Goal: Download file/media

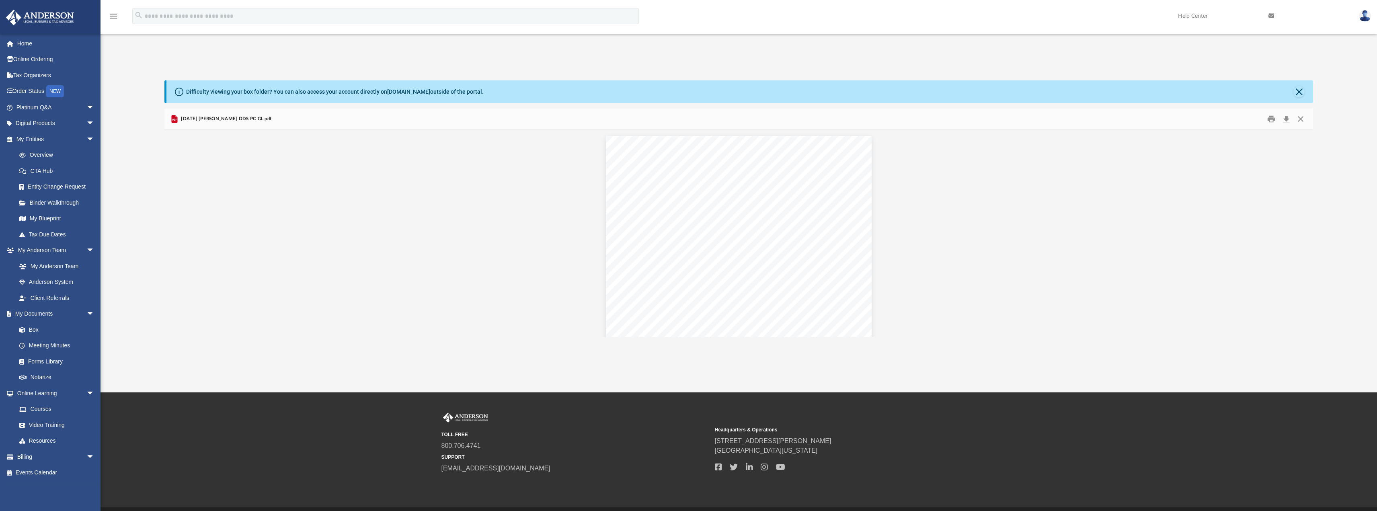
scroll to position [177, 1143]
click at [65, 265] on link "My Anderson Team" at bounding box center [58, 266] width 95 height 16
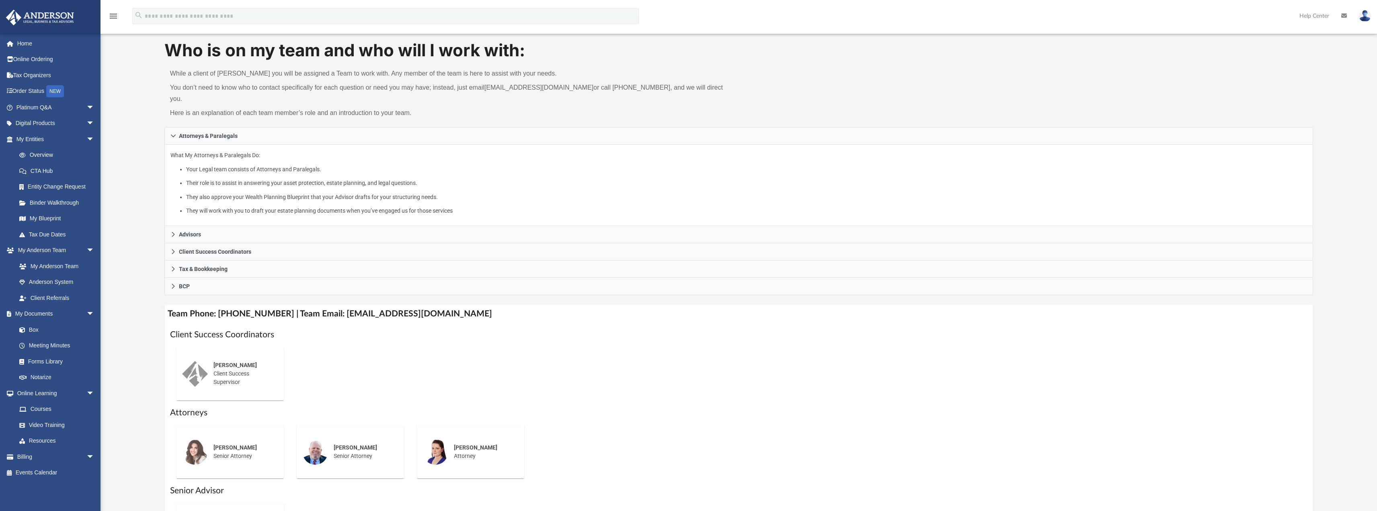
scroll to position [80, 0]
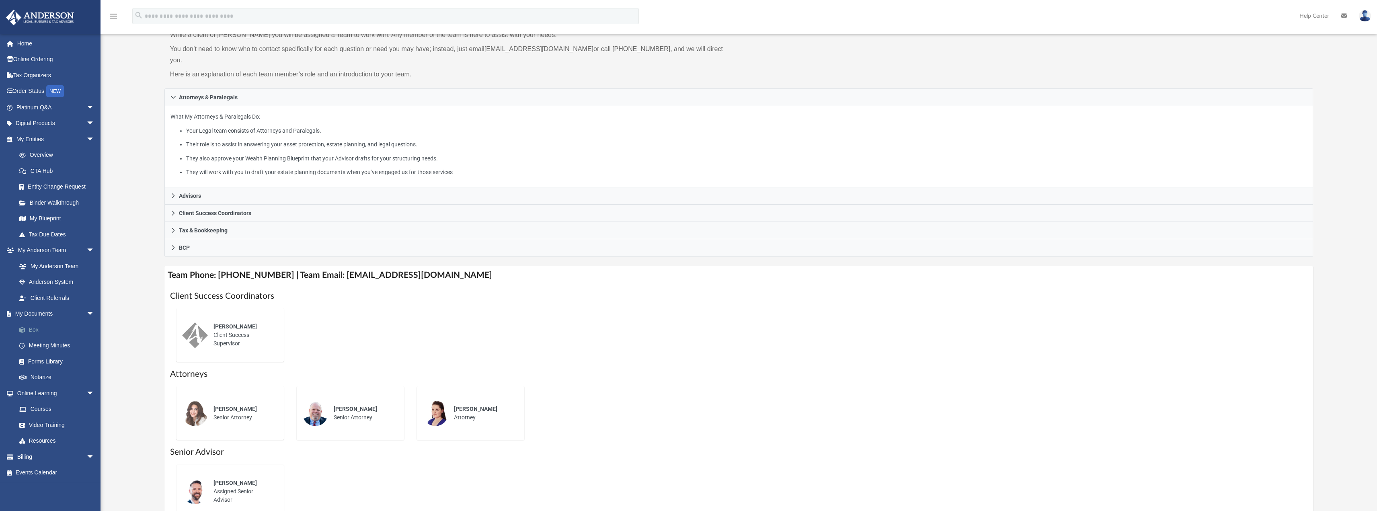
click at [35, 326] on link "Box" at bounding box center [58, 330] width 95 height 16
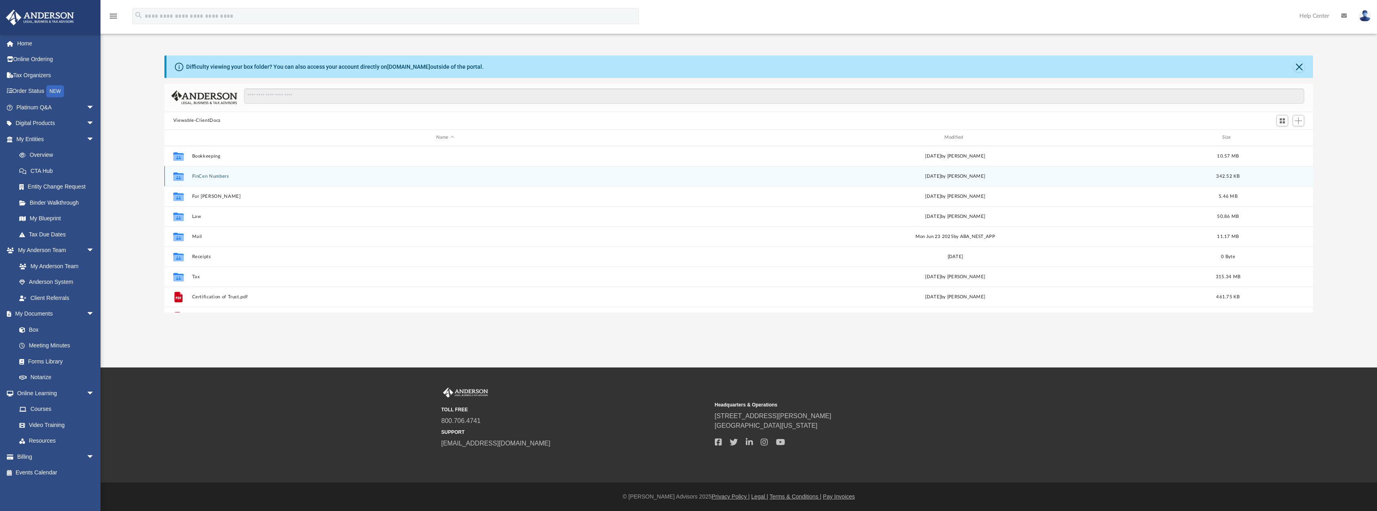
scroll to position [177, 1143]
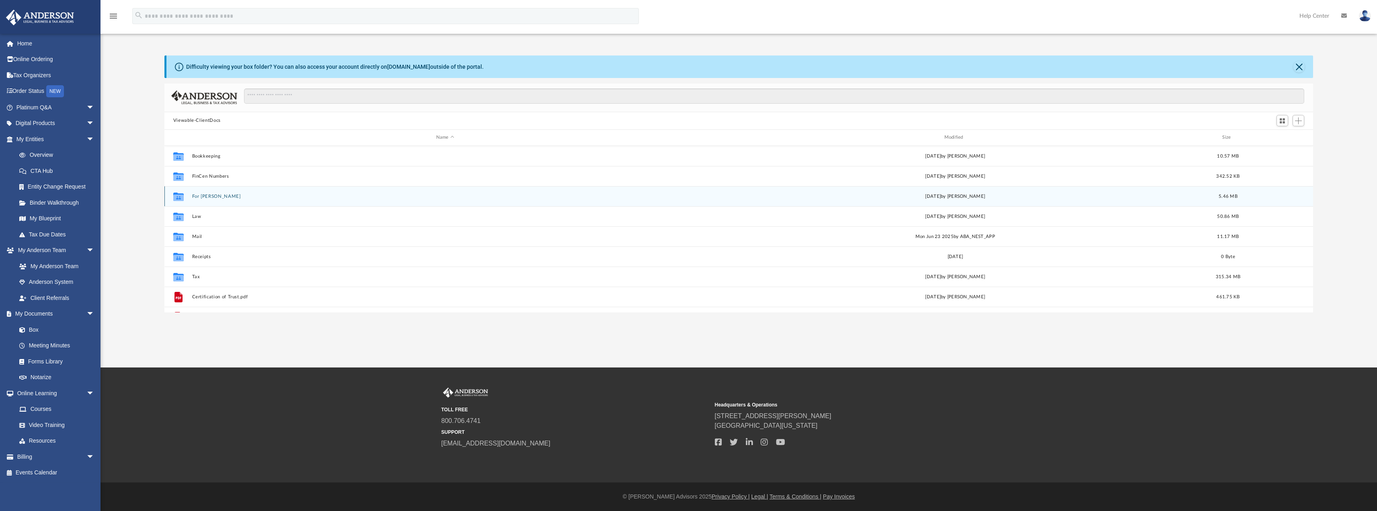
click at [196, 196] on button "For [PERSON_NAME]" at bounding box center [445, 195] width 507 height 5
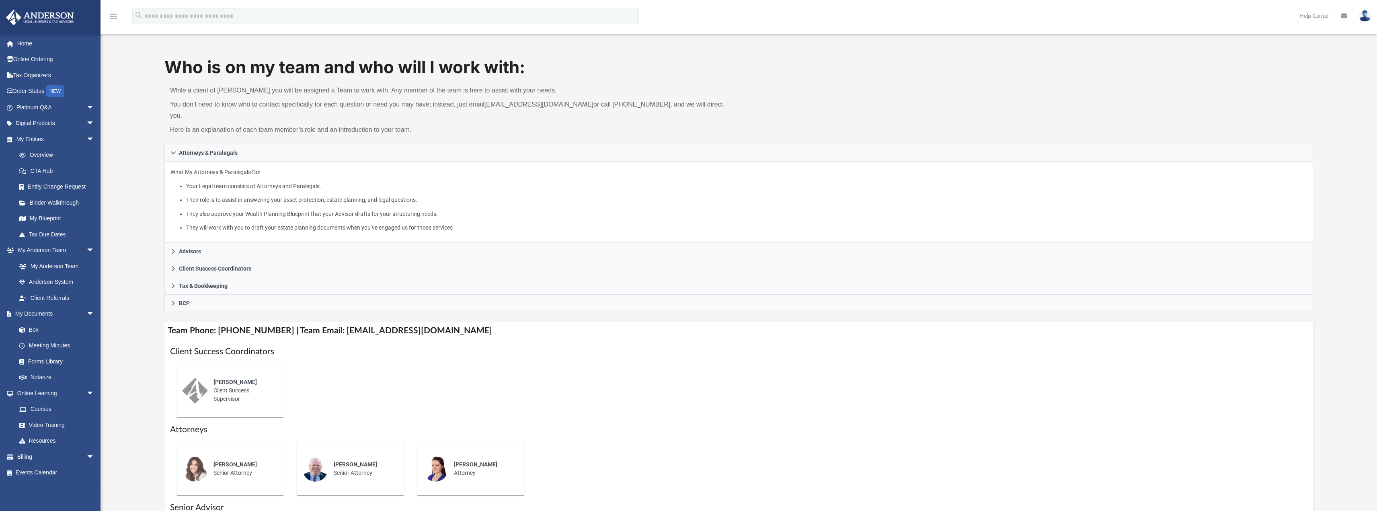
scroll to position [80, 0]
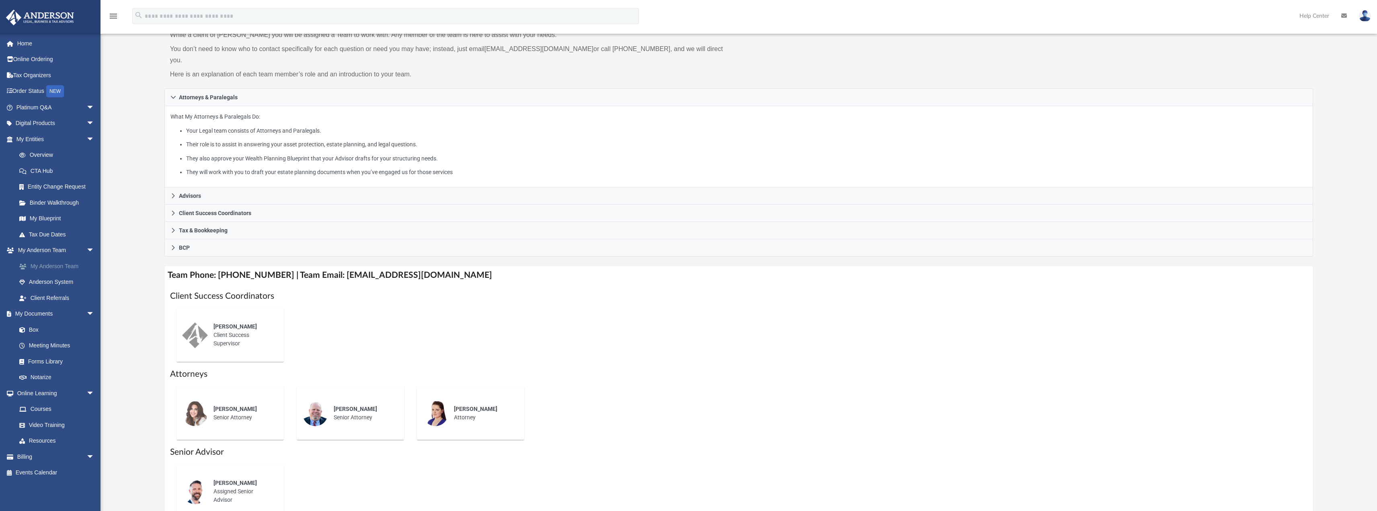
click at [70, 267] on link "My Anderson Team" at bounding box center [58, 266] width 95 height 16
click at [39, 327] on link "Box" at bounding box center [58, 330] width 95 height 16
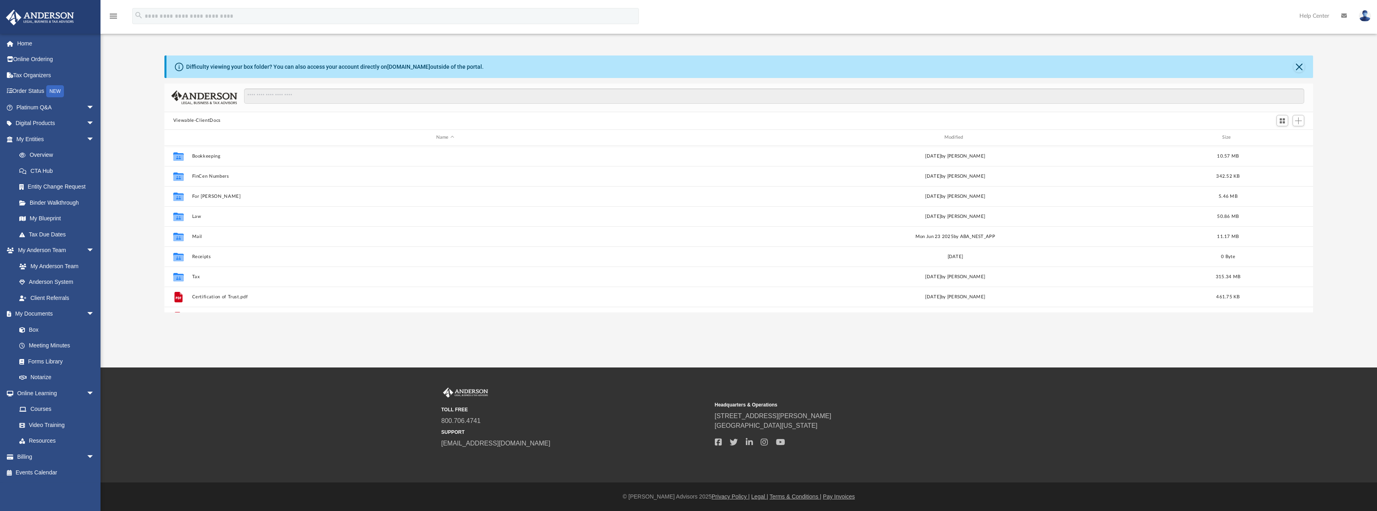
scroll to position [177, 1143]
click at [202, 154] on button "Bookkeeping" at bounding box center [445, 155] width 507 height 5
click at [206, 154] on button "Financials" at bounding box center [446, 155] width 509 height 5
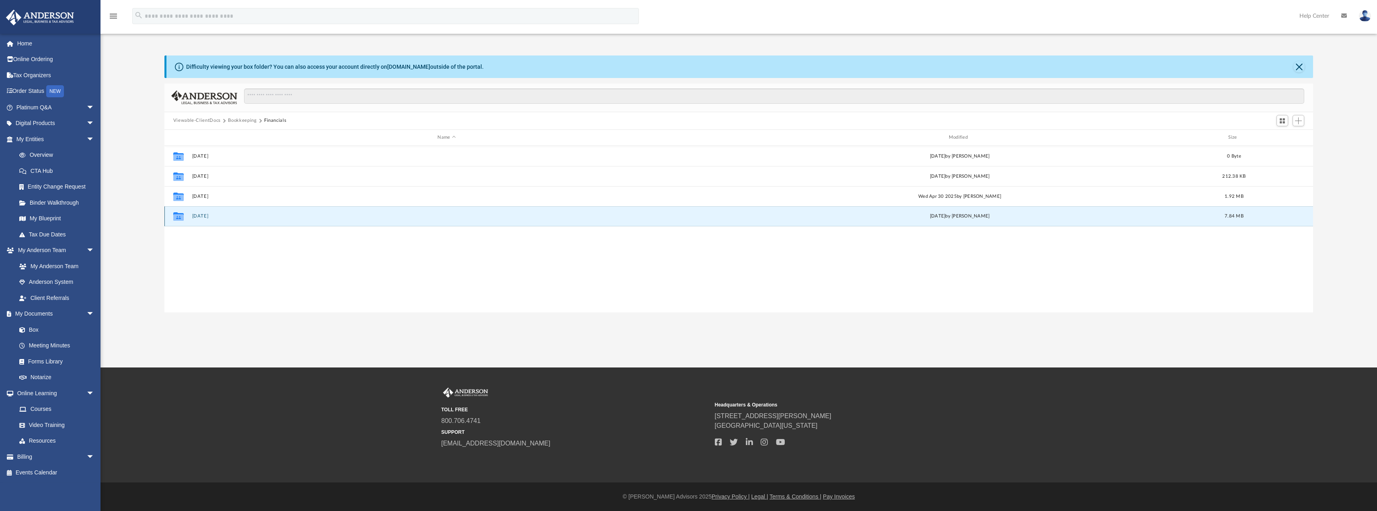
click at [211, 216] on button "07 July" at bounding box center [446, 216] width 509 height 5
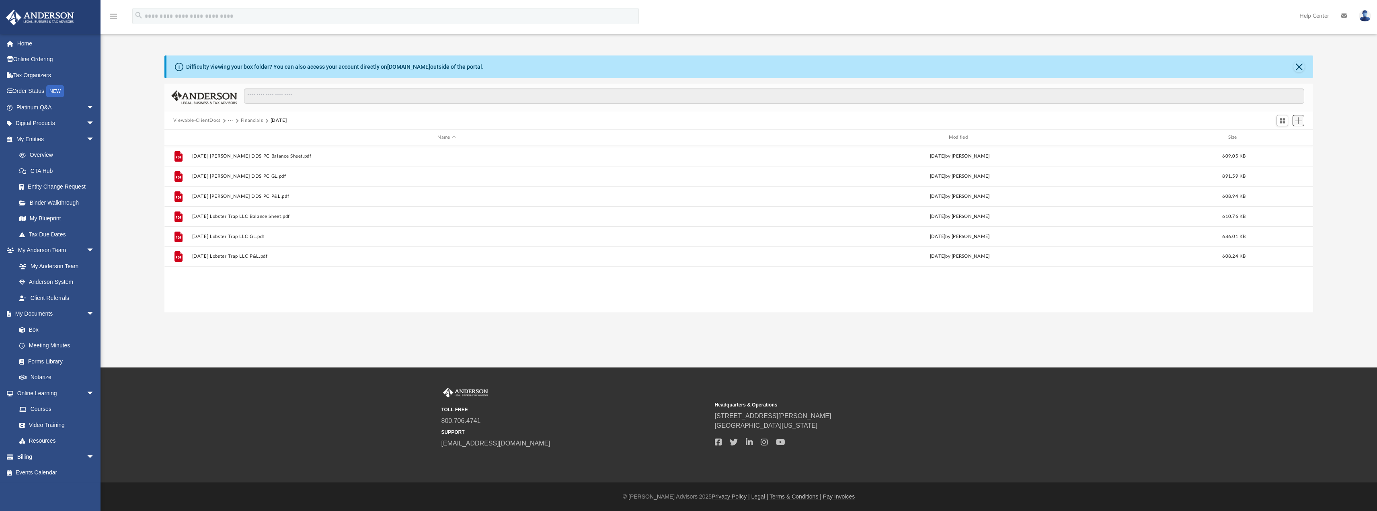
click at [1302, 122] on span "Add" at bounding box center [1298, 120] width 7 height 7
click at [1284, 137] on li "Upload" at bounding box center [1287, 137] width 26 height 8
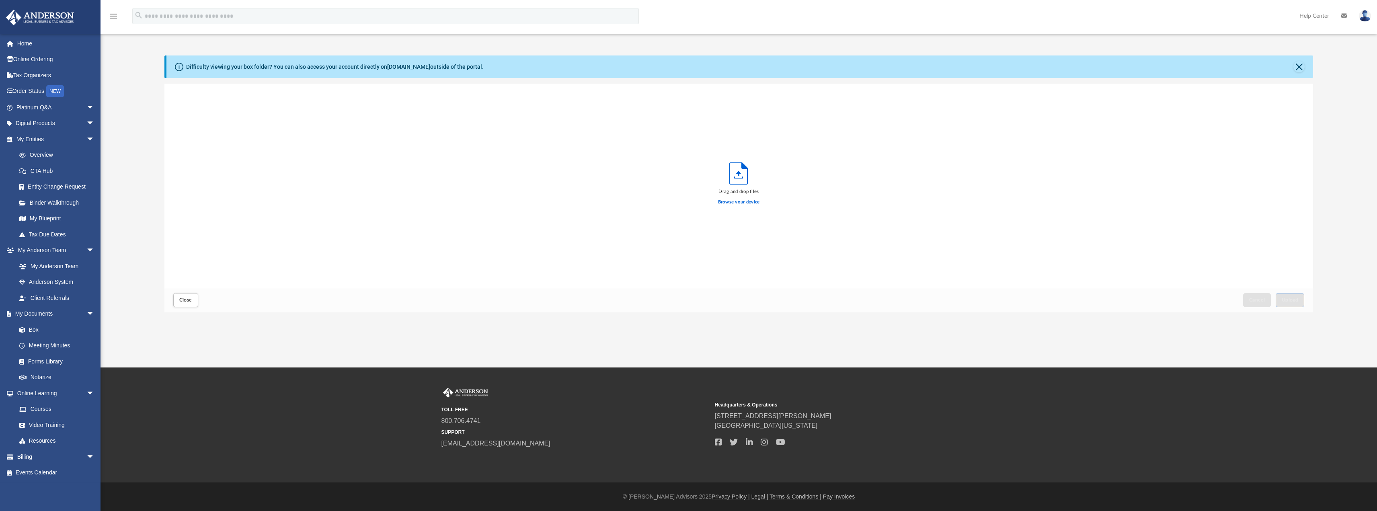
scroll to position [198, 1143]
click at [1252, 297] on button "Cancel" at bounding box center [1257, 300] width 28 height 14
click at [1292, 301] on span "Upload" at bounding box center [1290, 300] width 17 height 5
click at [187, 304] on button "Close" at bounding box center [185, 300] width 25 height 14
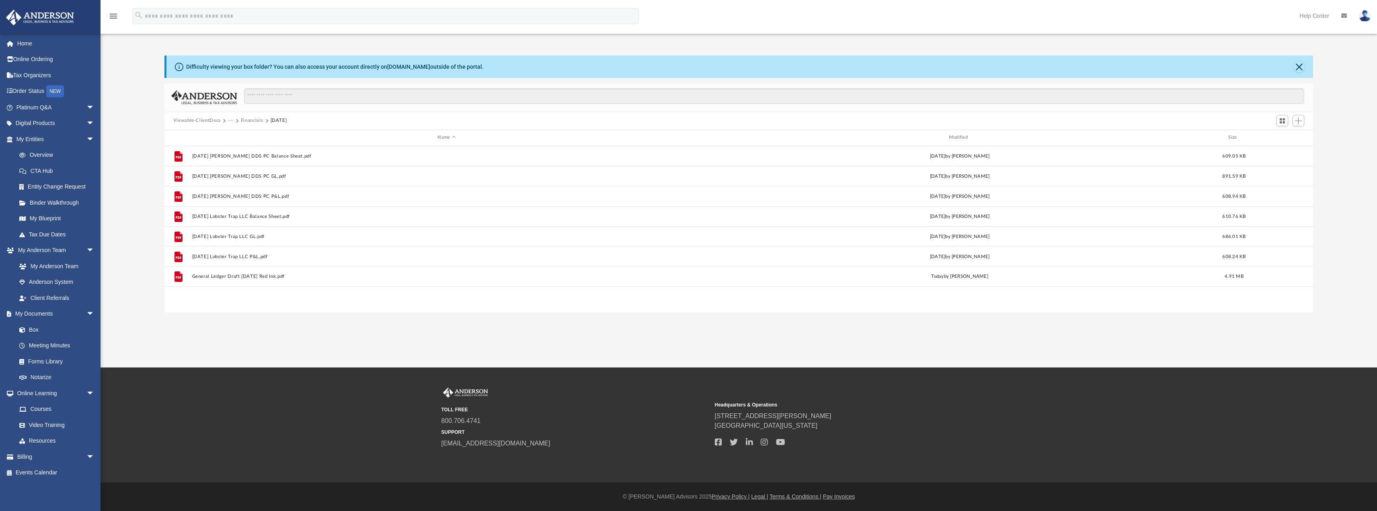
click at [210, 119] on button "Viewable-ClientDocs" at bounding box center [196, 120] width 47 height 7
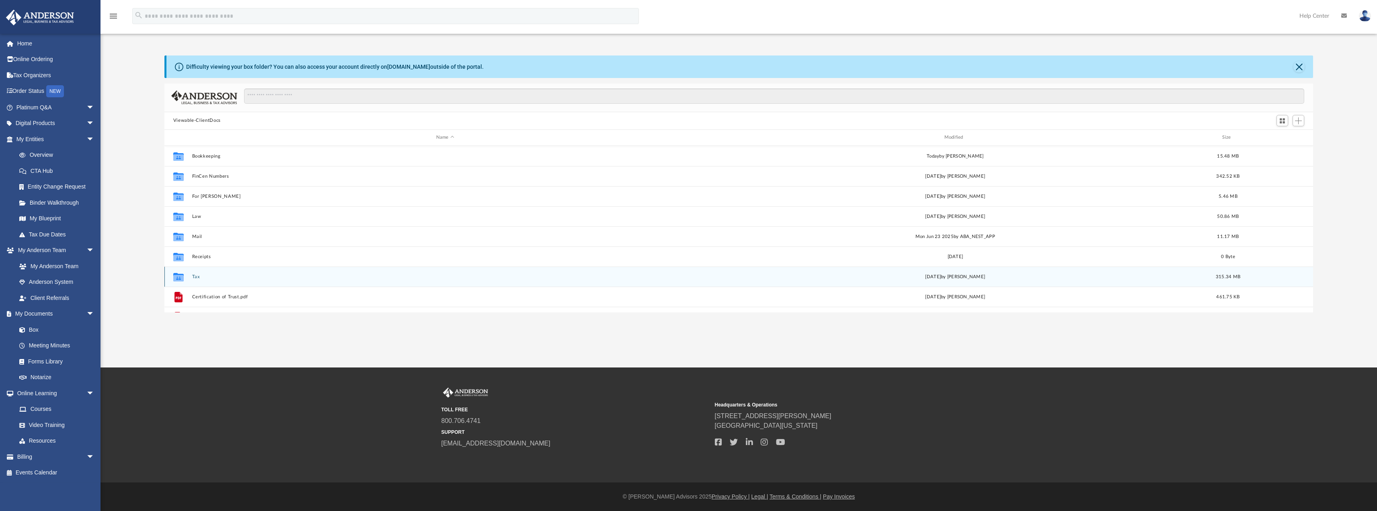
click at [202, 275] on button "Tax" at bounding box center [445, 276] width 507 height 5
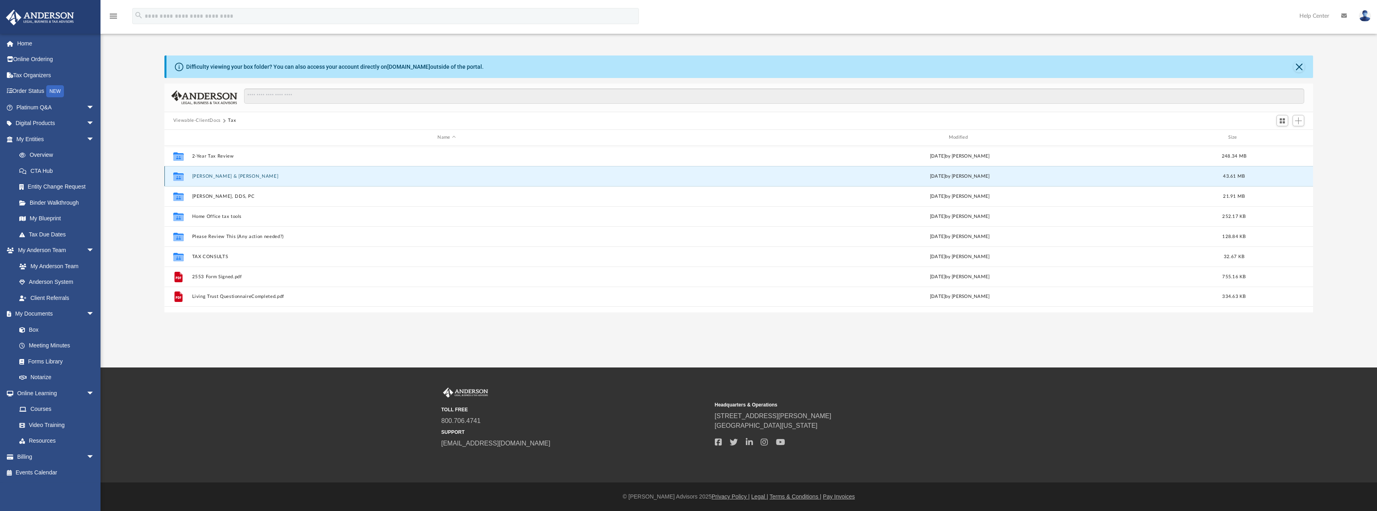
click at [215, 177] on button "Carney, Christopher & Sarah" at bounding box center [446, 175] width 509 height 5
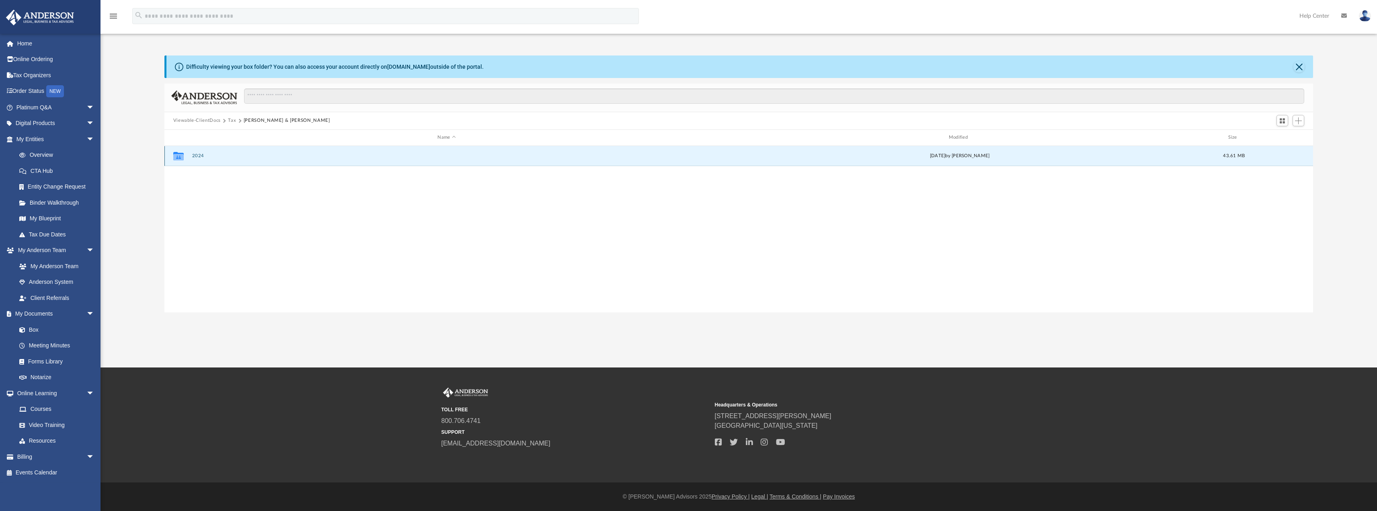
click at [199, 158] on button "2024" at bounding box center [446, 155] width 509 height 5
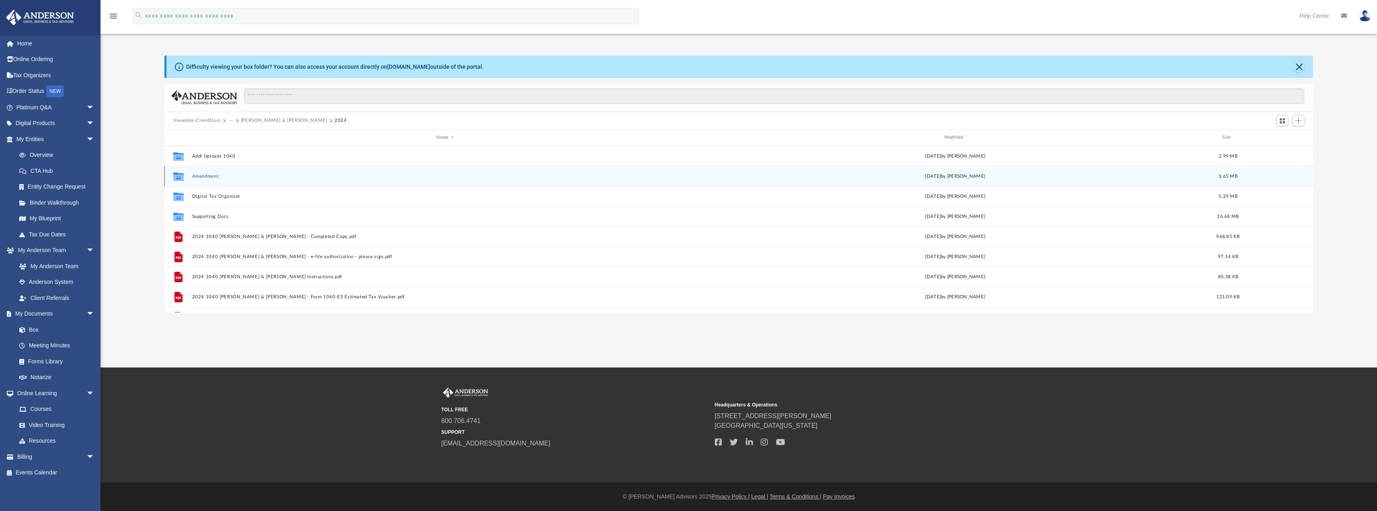
click at [216, 177] on button "Amendment" at bounding box center [445, 175] width 507 height 5
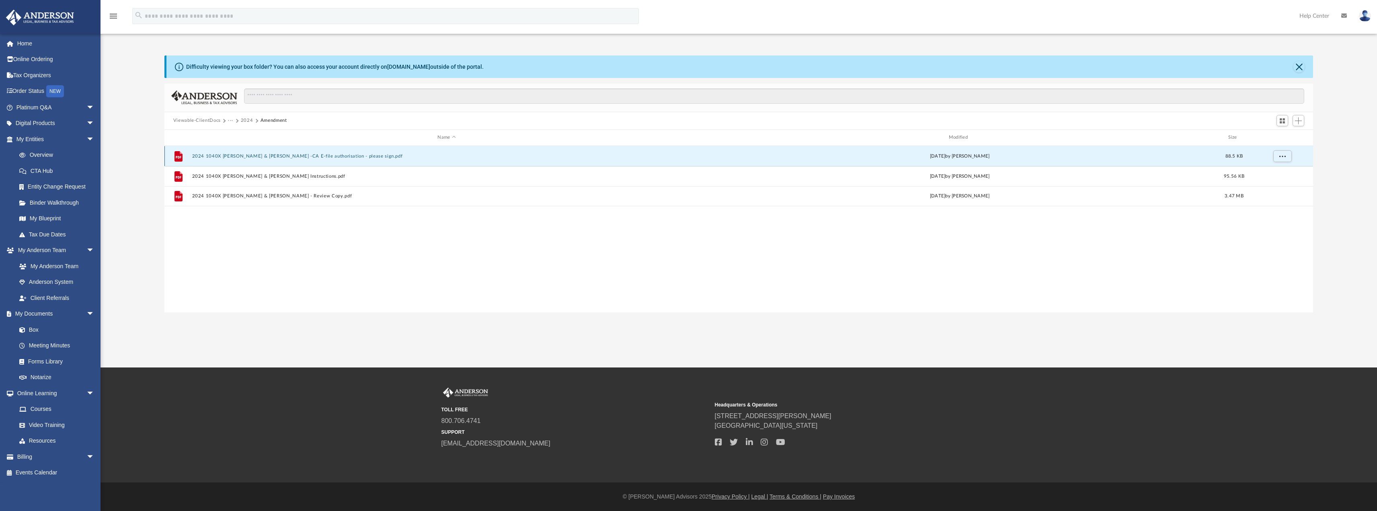
click at [314, 156] on button "2024 1040X Carney, Christopher & Sarah -CA E-file authorisation - please sign.p…" at bounding box center [446, 155] width 509 height 5
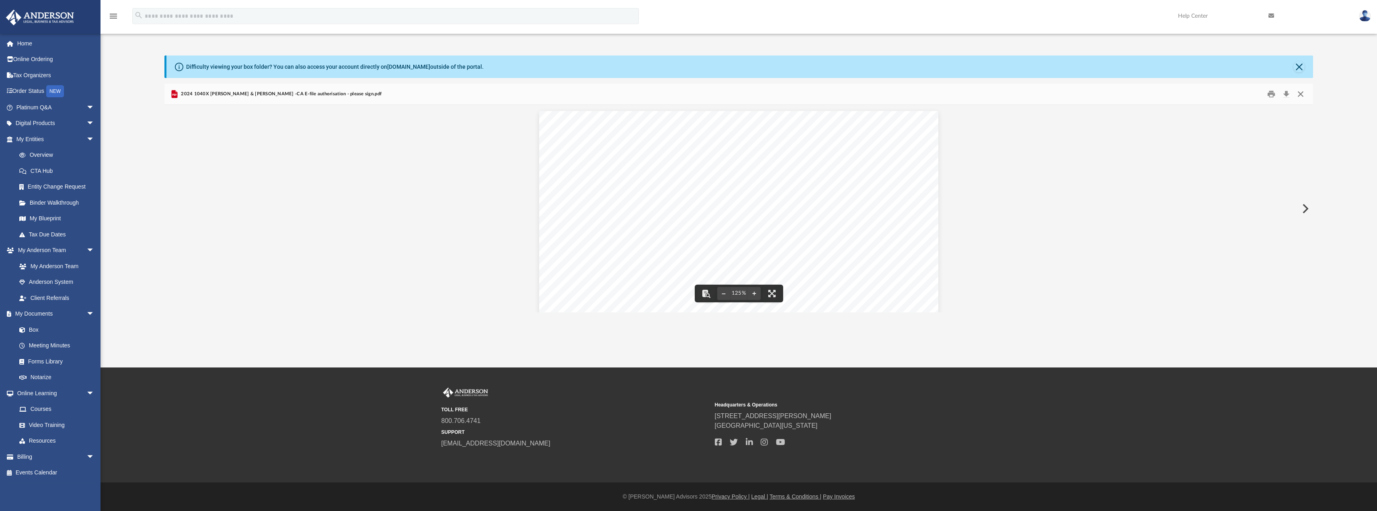
click at [1299, 92] on button "Close" at bounding box center [1301, 94] width 14 height 12
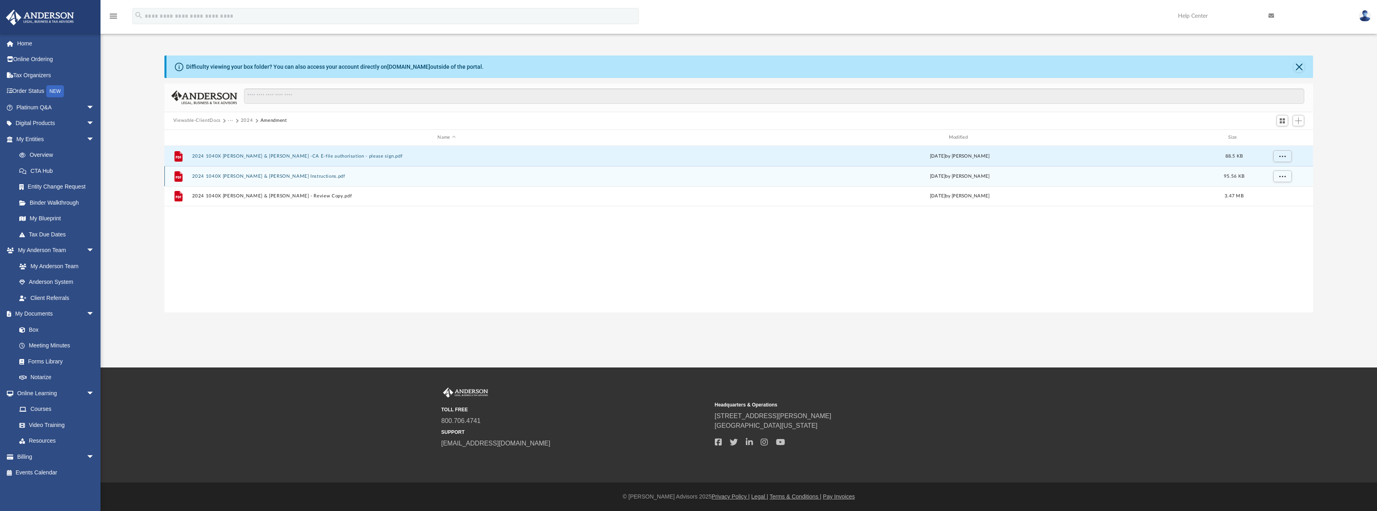
click at [268, 176] on button "2024 1040X Carney, Christopher & Sarah - Filing Instructions.pdf" at bounding box center [446, 175] width 509 height 5
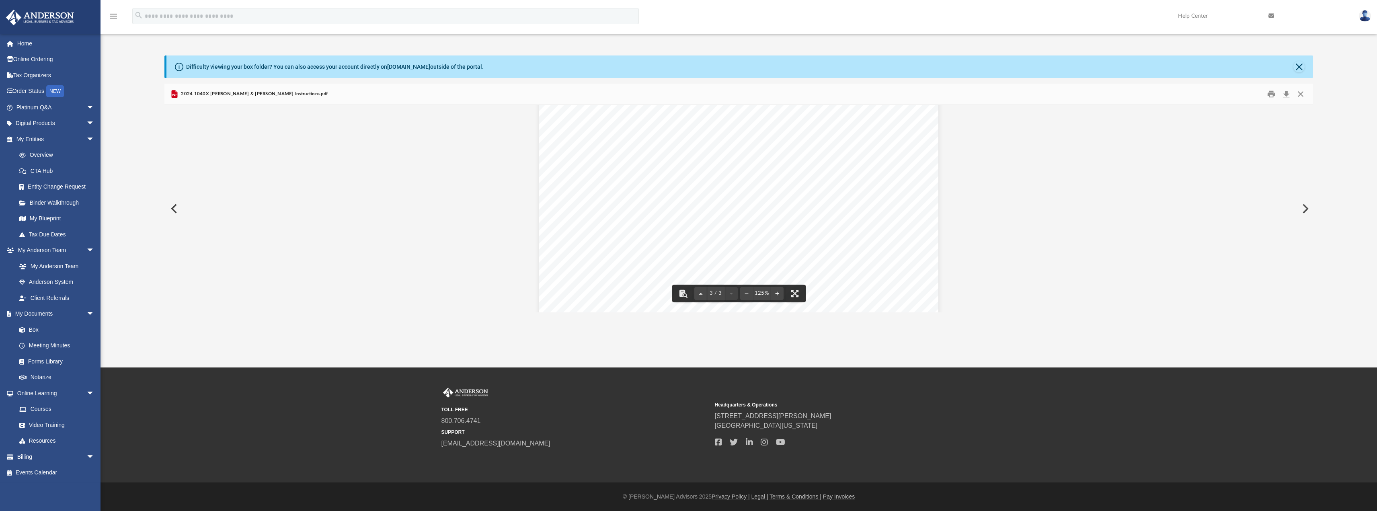
scroll to position [1521, 0]
click at [1302, 93] on button "Close" at bounding box center [1301, 94] width 14 height 12
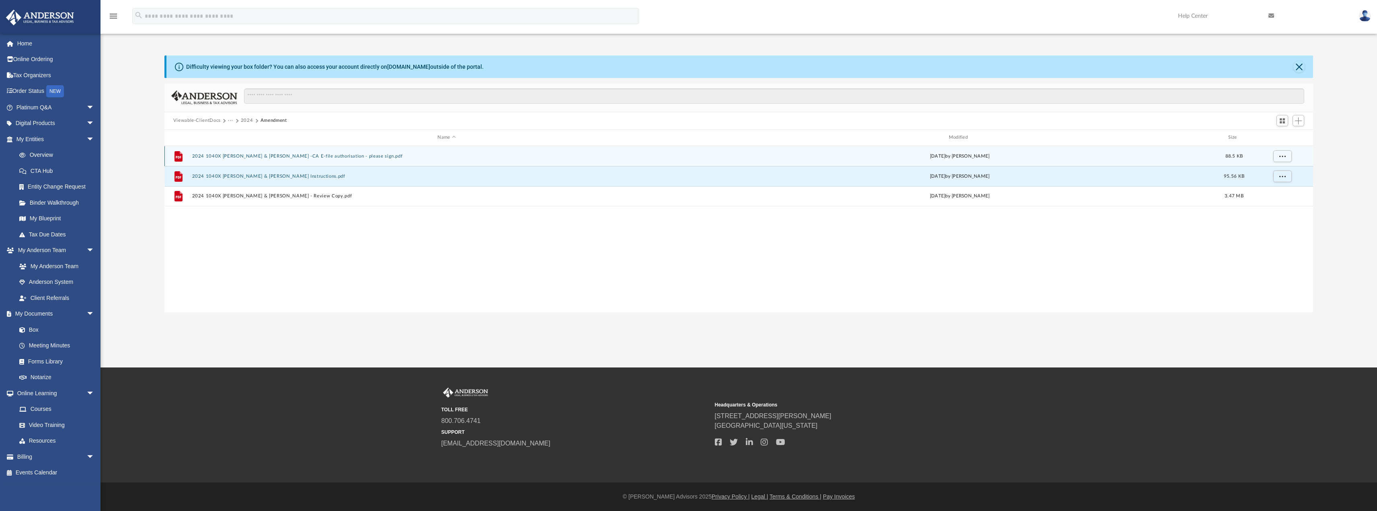
click at [321, 153] on div "File 2024 1040X Carney, Christopher & Sarah -CA E-file authorisation - please s…" at bounding box center [738, 156] width 1149 height 20
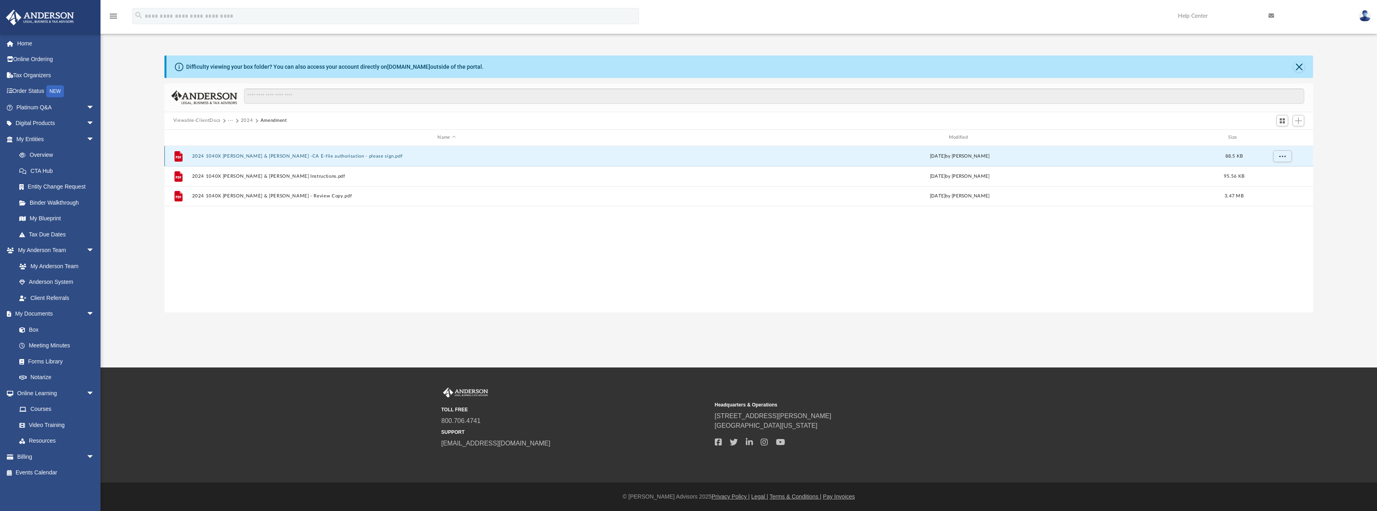
click at [320, 154] on button "2024 1040X Carney, Christopher & Sarah -CA E-file authorisation - please sign.p…" at bounding box center [446, 155] width 509 height 5
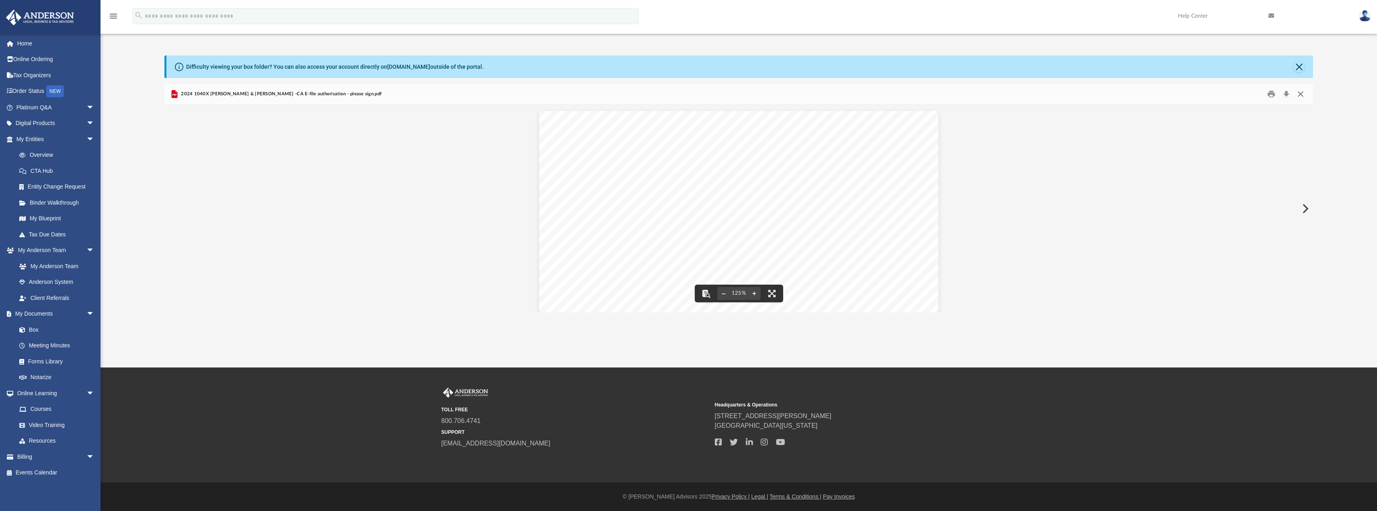
click at [1296, 91] on button "Close" at bounding box center [1301, 94] width 14 height 12
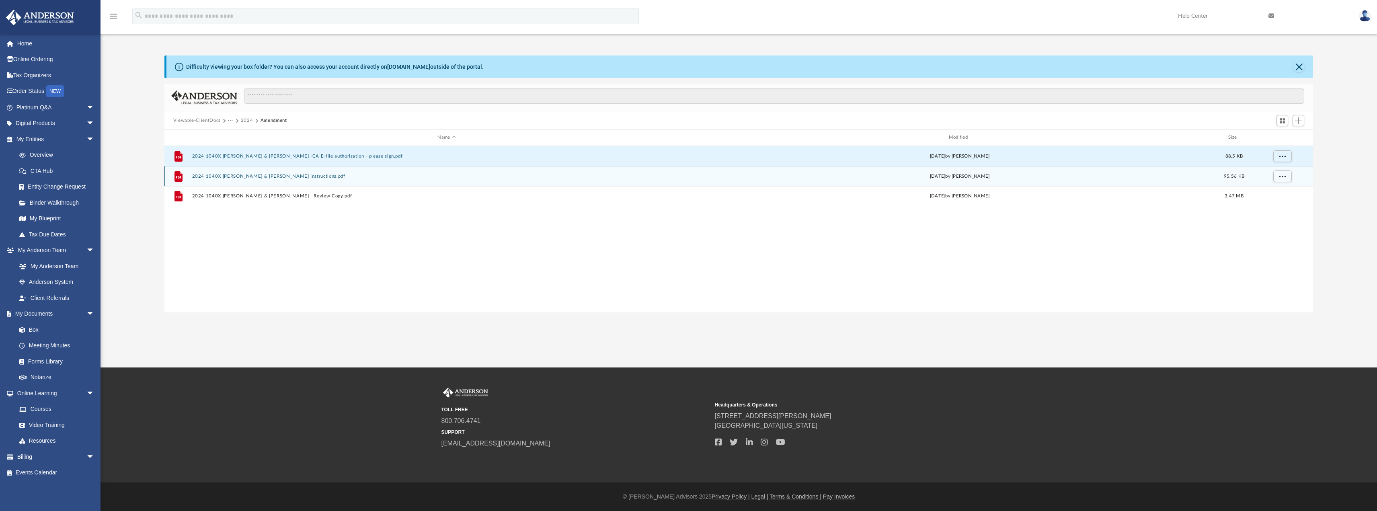
click at [981, 179] on div "Wed Sep 3 2025 by Mohammed Kaka" at bounding box center [959, 175] width 509 height 7
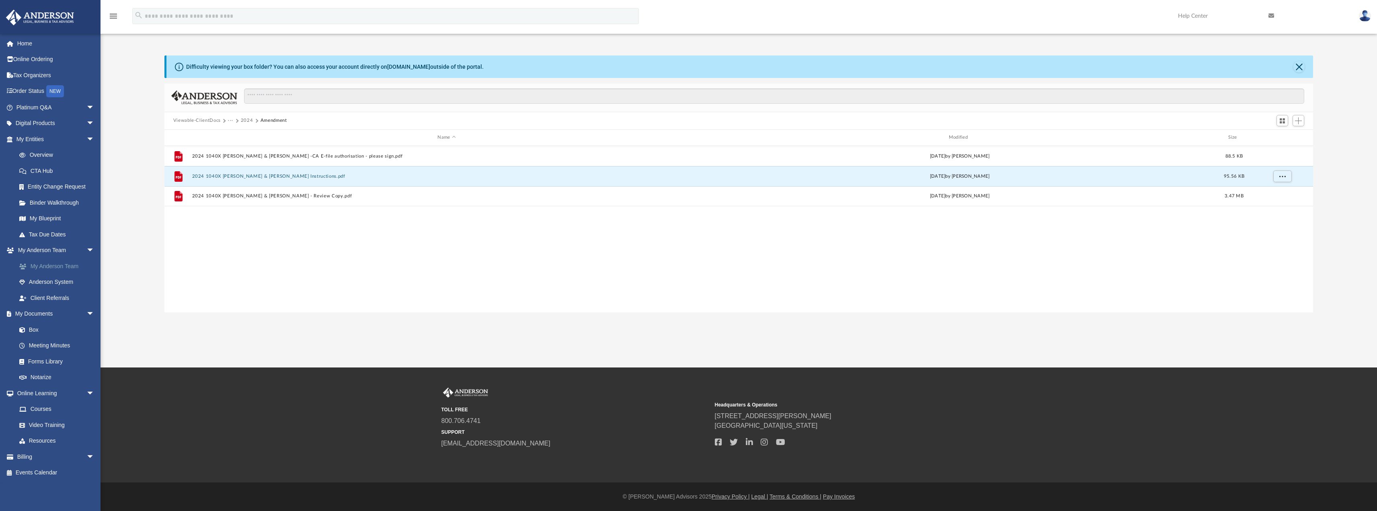
click at [64, 266] on link "My Anderson Team" at bounding box center [58, 266] width 95 height 16
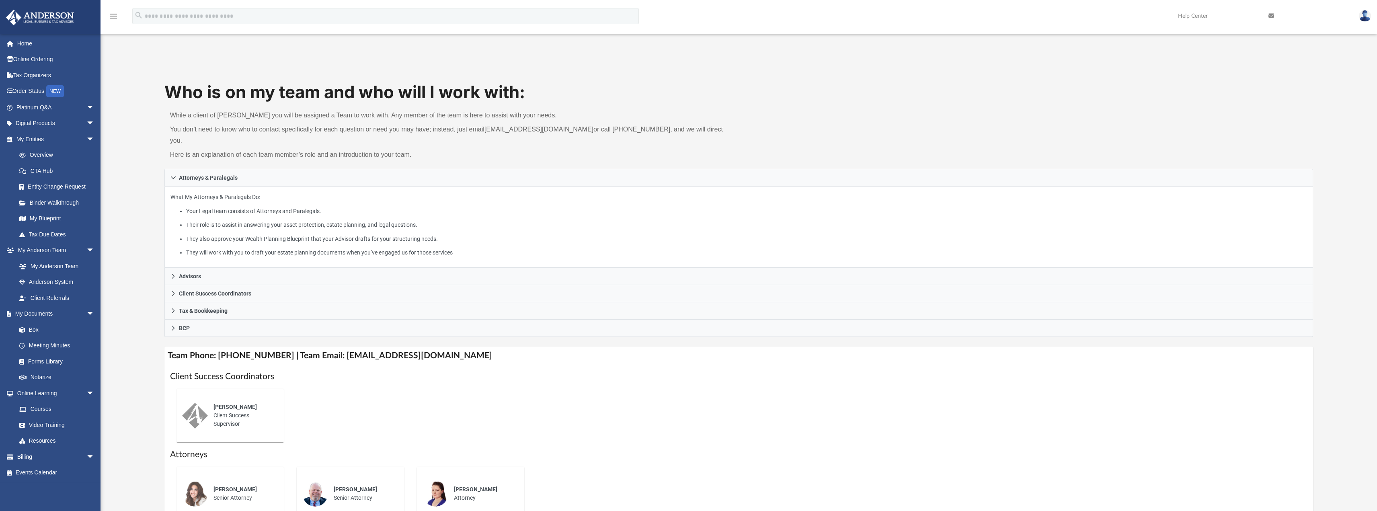
click at [1365, 15] on img at bounding box center [1365, 16] width 12 height 12
click at [47, 157] on link "Overview" at bounding box center [58, 155] width 95 height 16
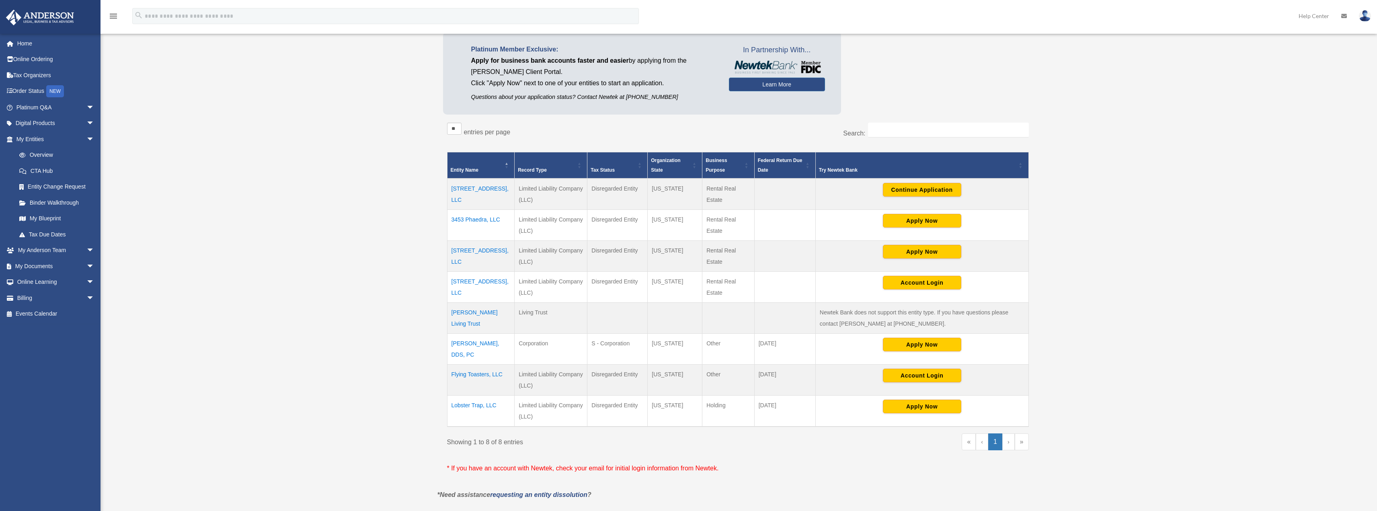
scroll to position [201, 0]
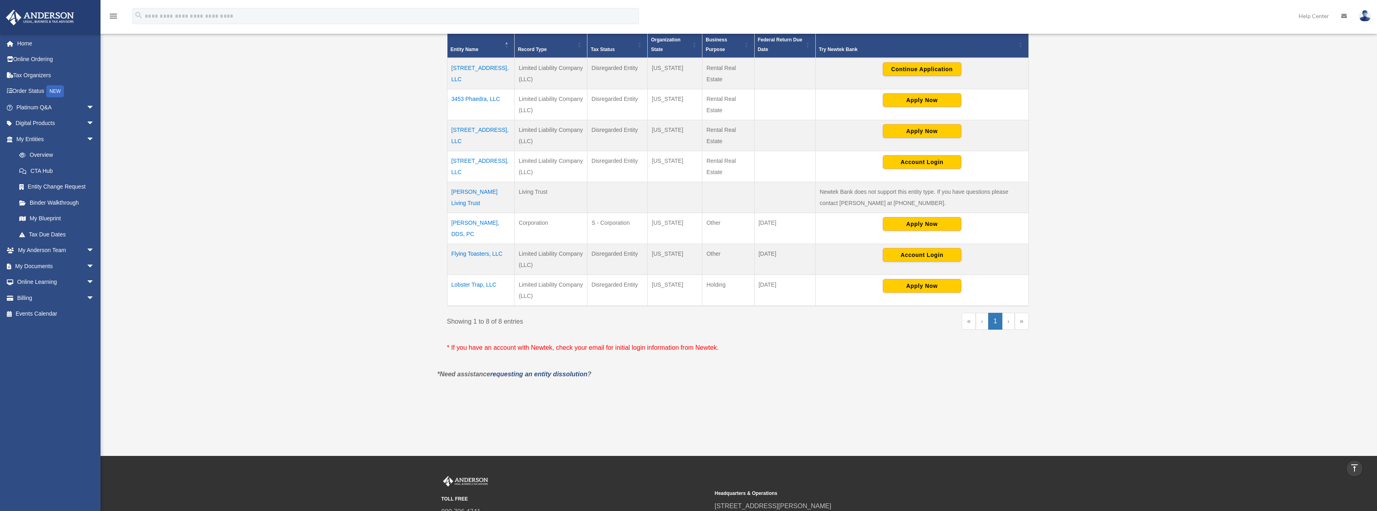
click at [476, 282] on td "Lobster Trap, LLC" at bounding box center [481, 290] width 68 height 31
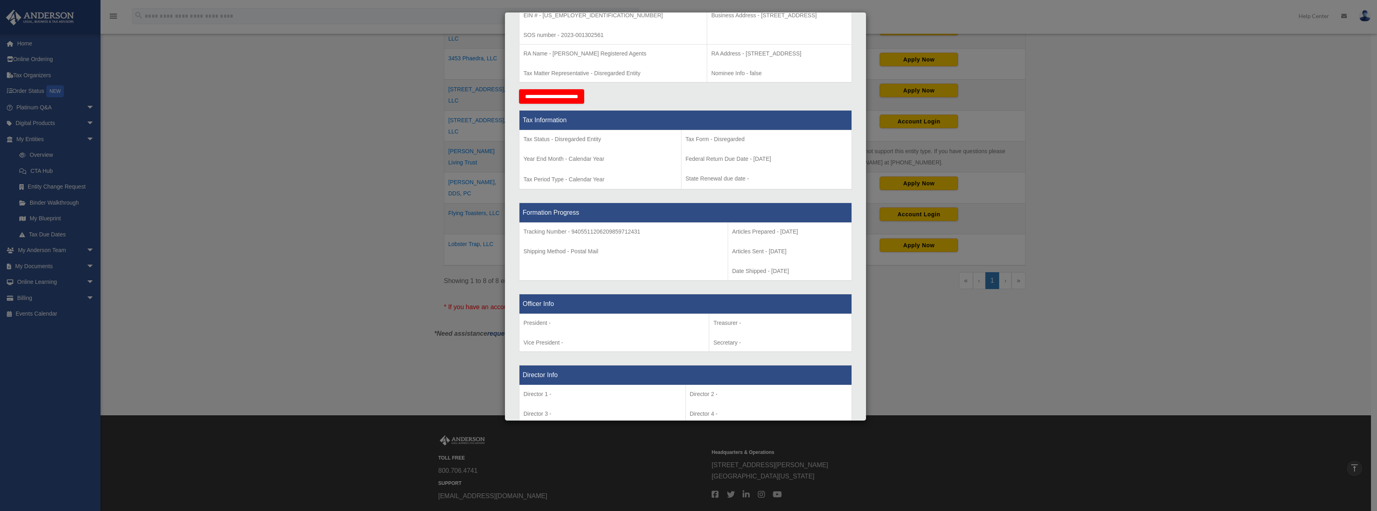
scroll to position [241, 0]
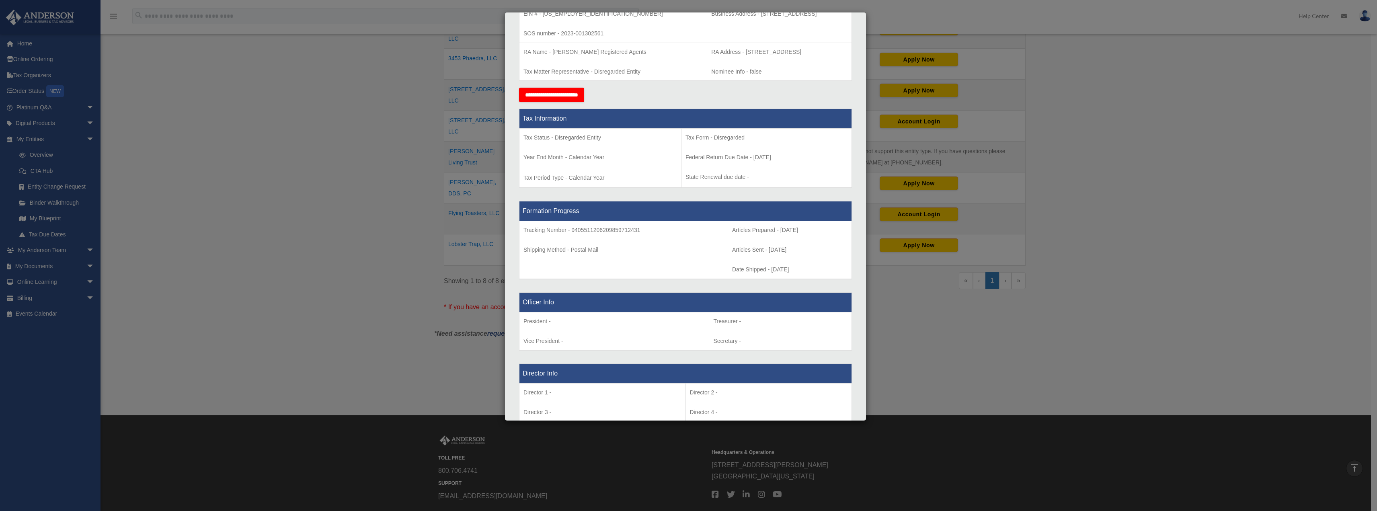
click at [1240, 107] on div "Details × Articles Sent Organizational Date" at bounding box center [688, 255] width 1377 height 511
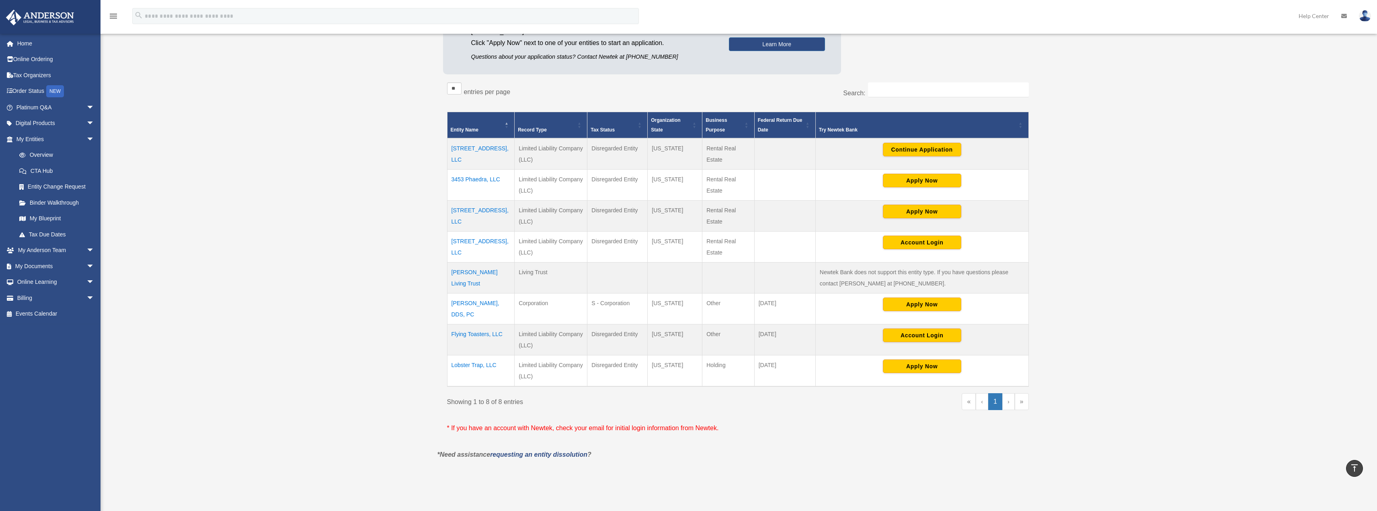
scroll to position [40, 0]
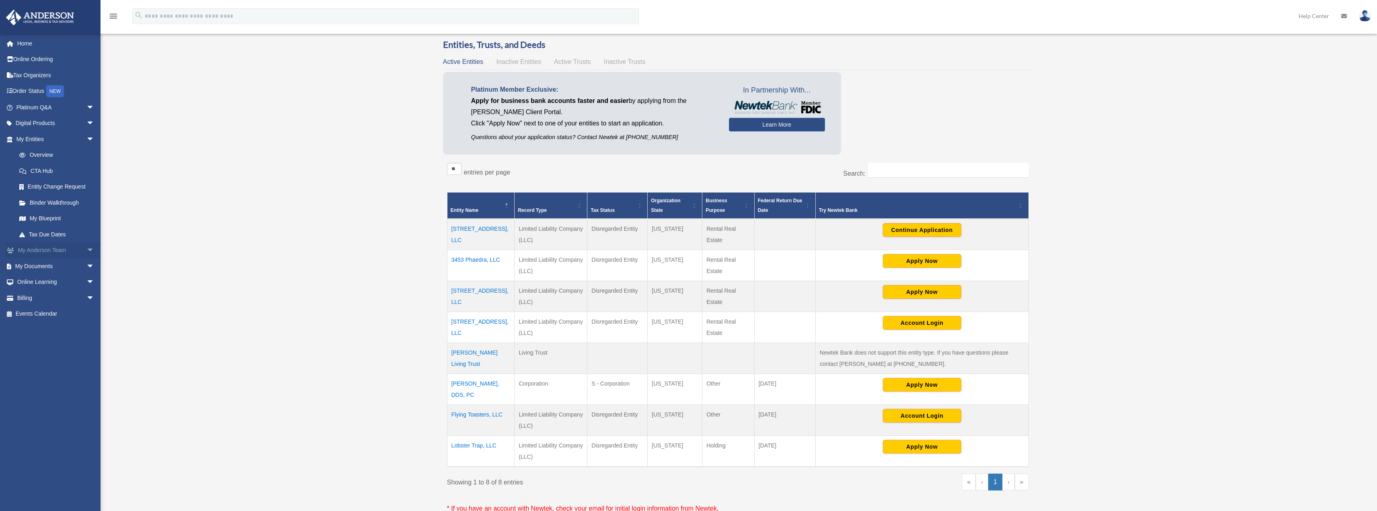
click at [61, 249] on link "My Anderson Team arrow_drop_down" at bounding box center [56, 250] width 101 height 16
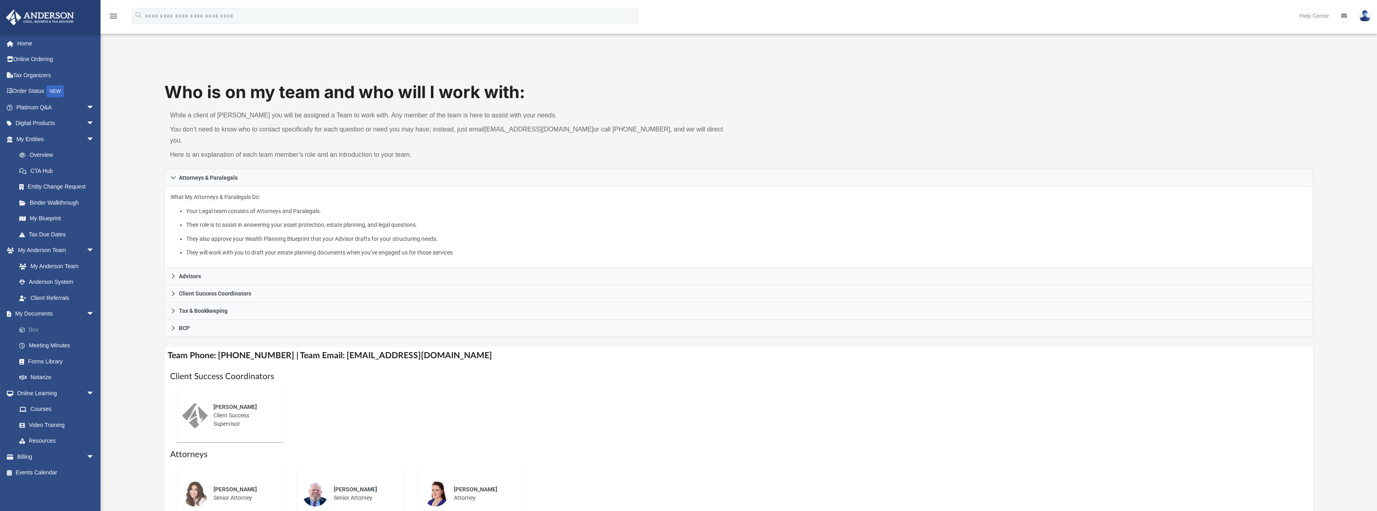
click at [50, 329] on link "Box" at bounding box center [58, 330] width 95 height 16
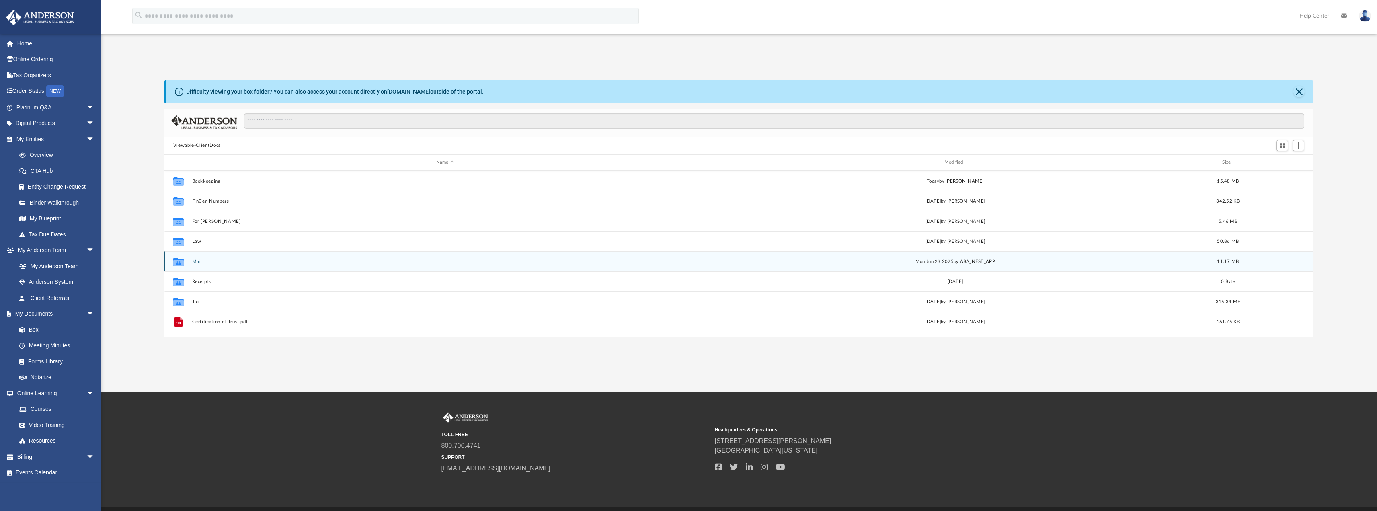
scroll to position [177, 1143]
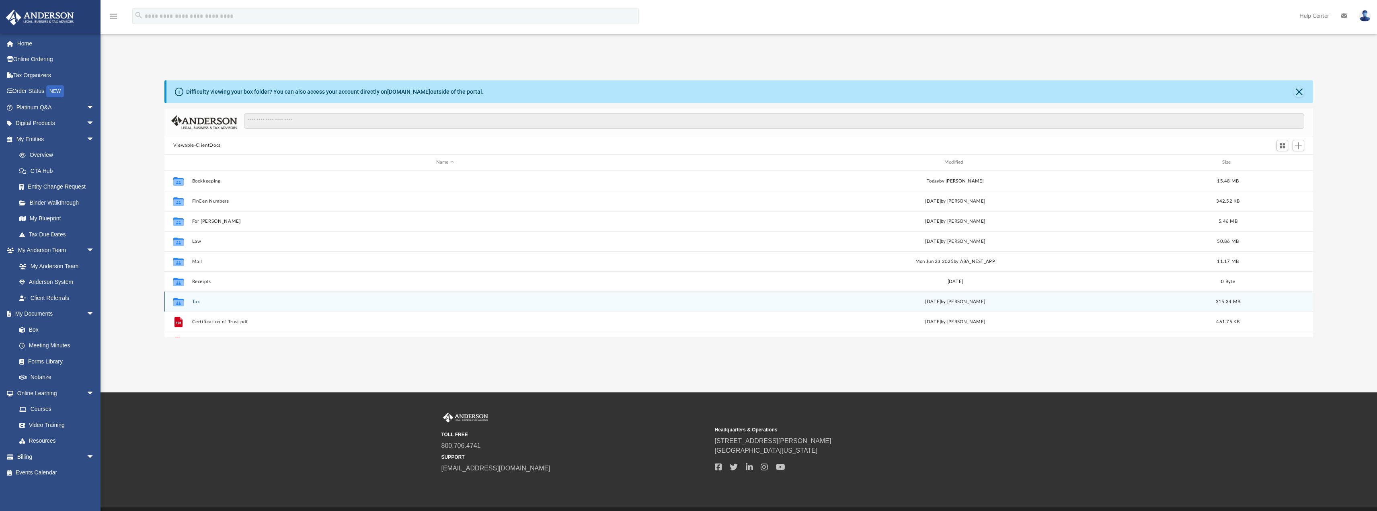
click at [192, 302] on button "Tax" at bounding box center [445, 301] width 507 height 5
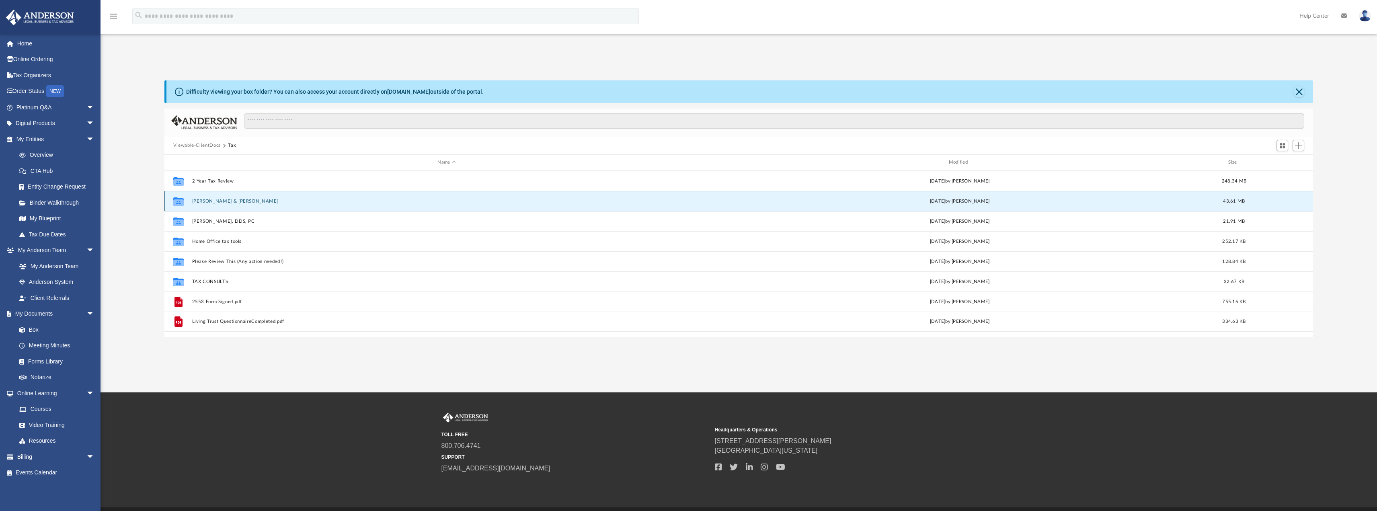
click at [226, 199] on button "Carney, Christopher & Sarah" at bounding box center [446, 200] width 509 height 5
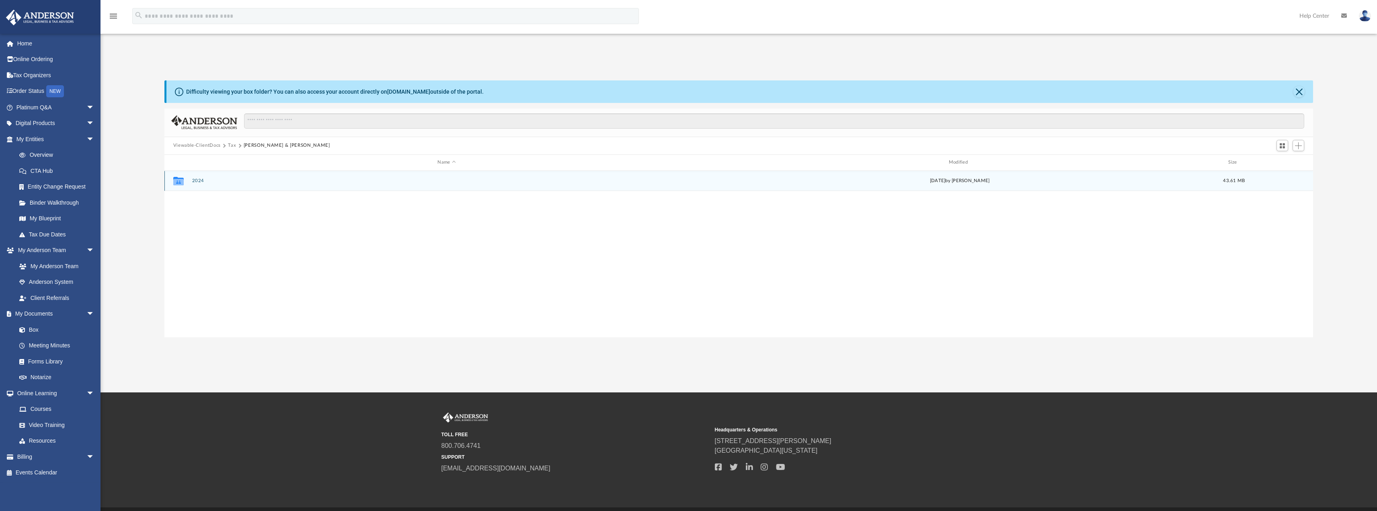
click at [201, 181] on button "2024" at bounding box center [446, 180] width 509 height 5
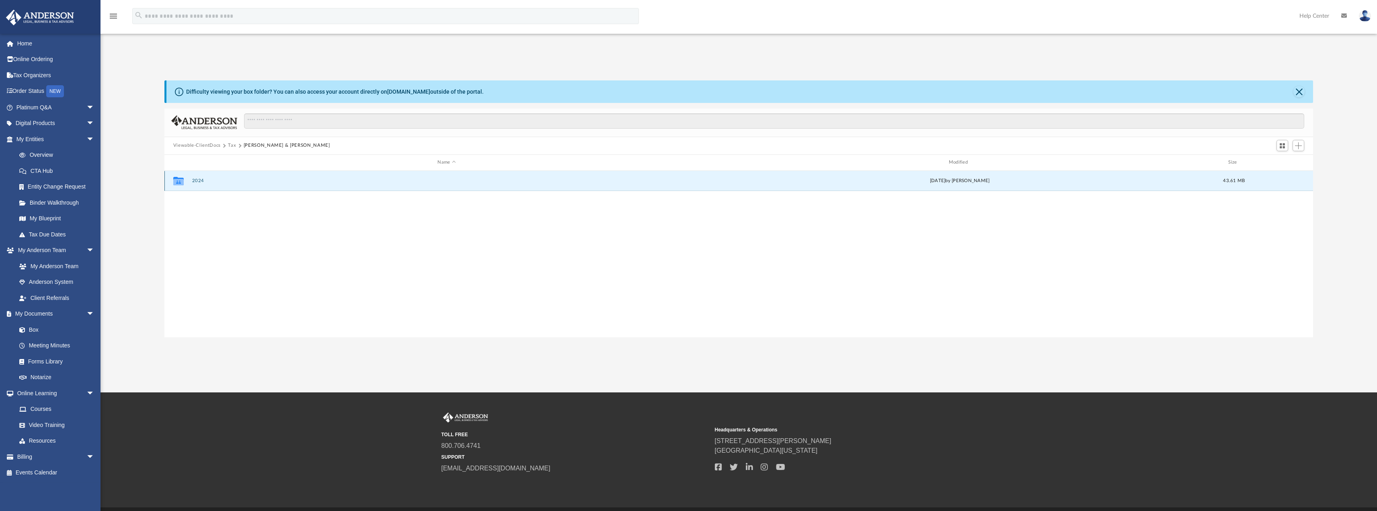
click at [201, 181] on button "2024" at bounding box center [446, 180] width 509 height 5
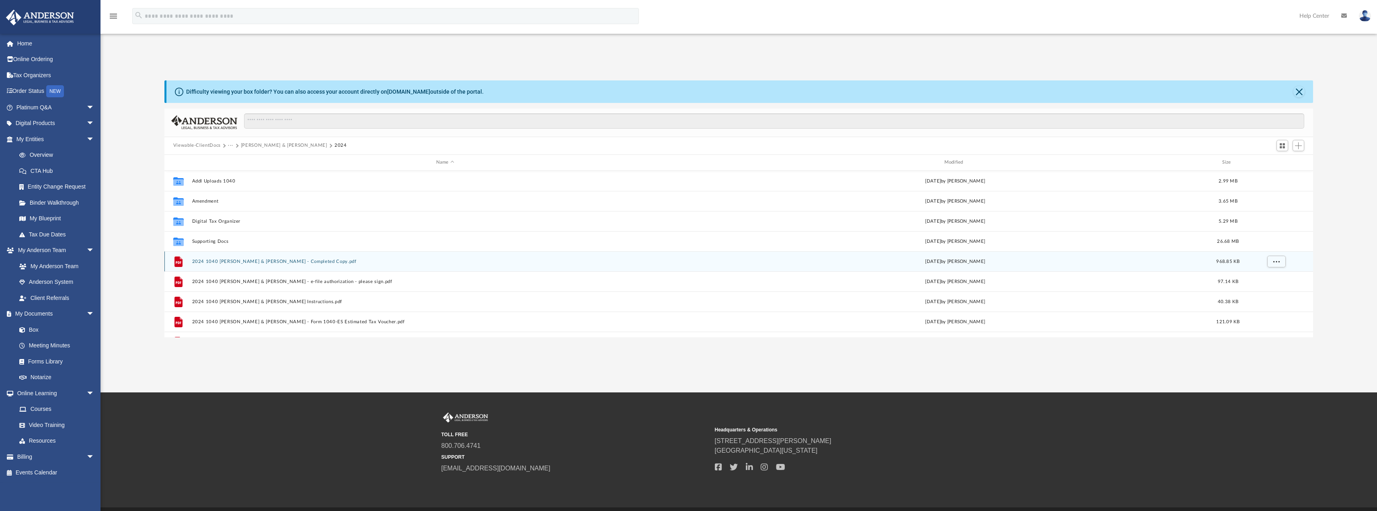
click at [246, 262] on button "2024 1040 [PERSON_NAME] & [PERSON_NAME] - Completed Copy.pdf" at bounding box center [445, 261] width 507 height 5
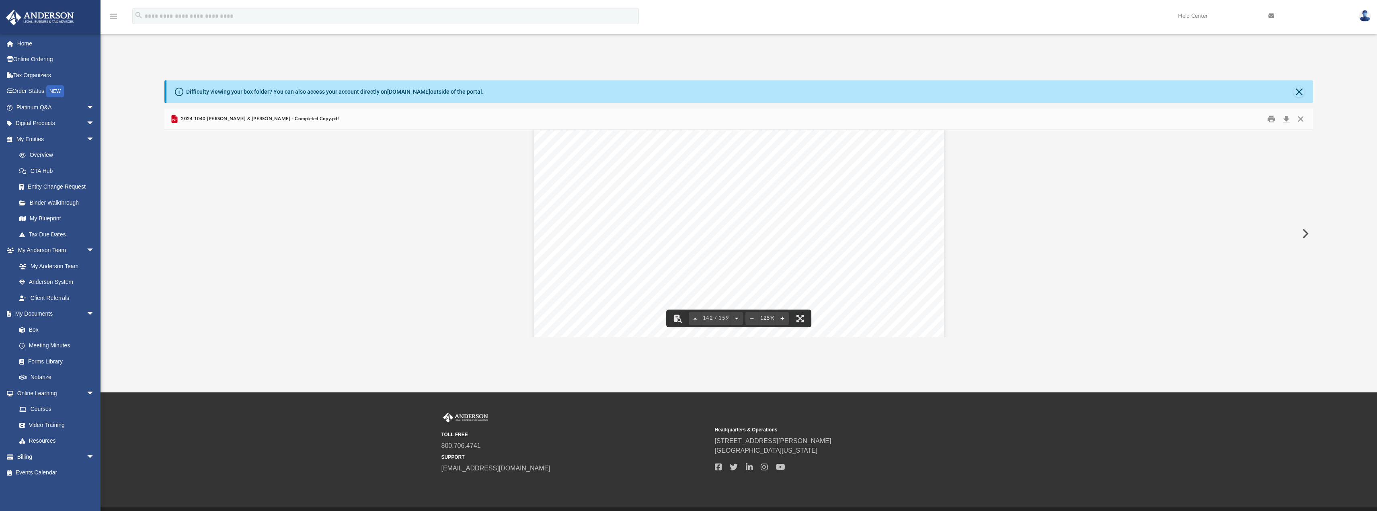
scroll to position [74404, 0]
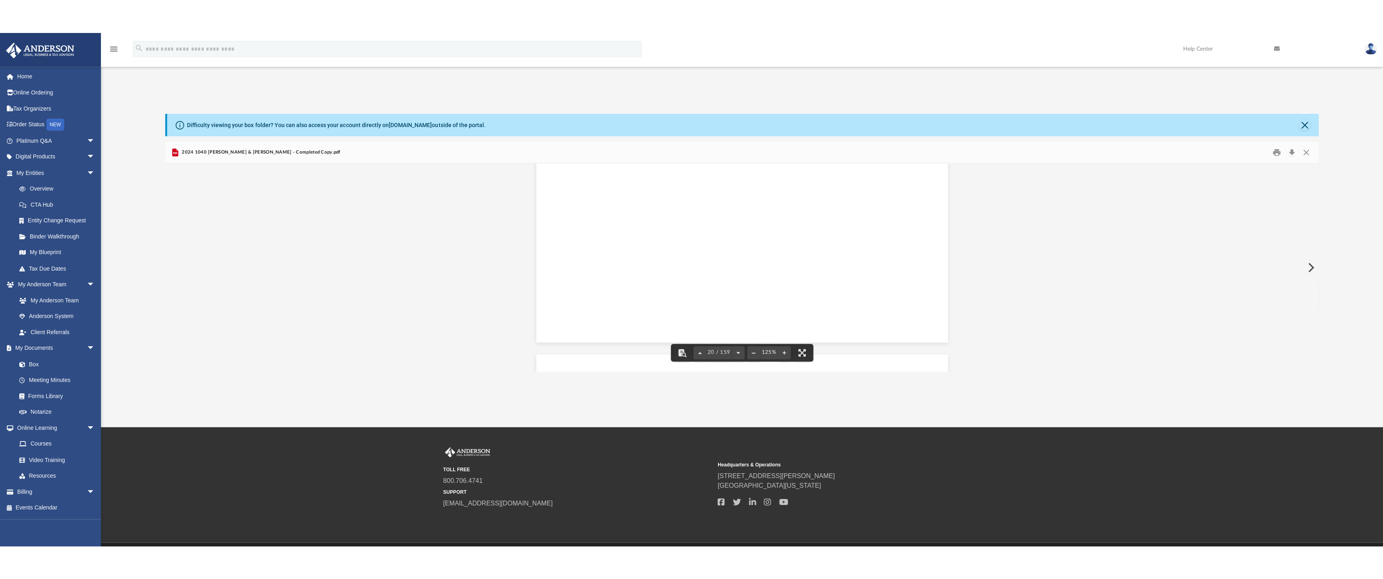
scroll to position [0, 0]
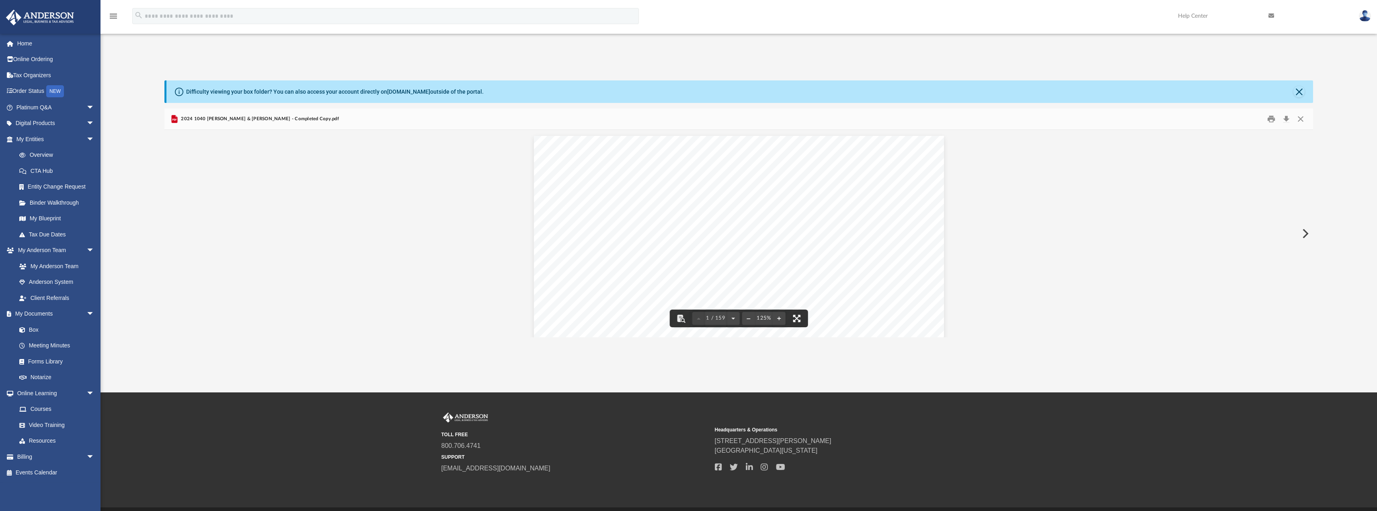
click at [802, 319] on button "File preview" at bounding box center [797, 319] width 18 height 18
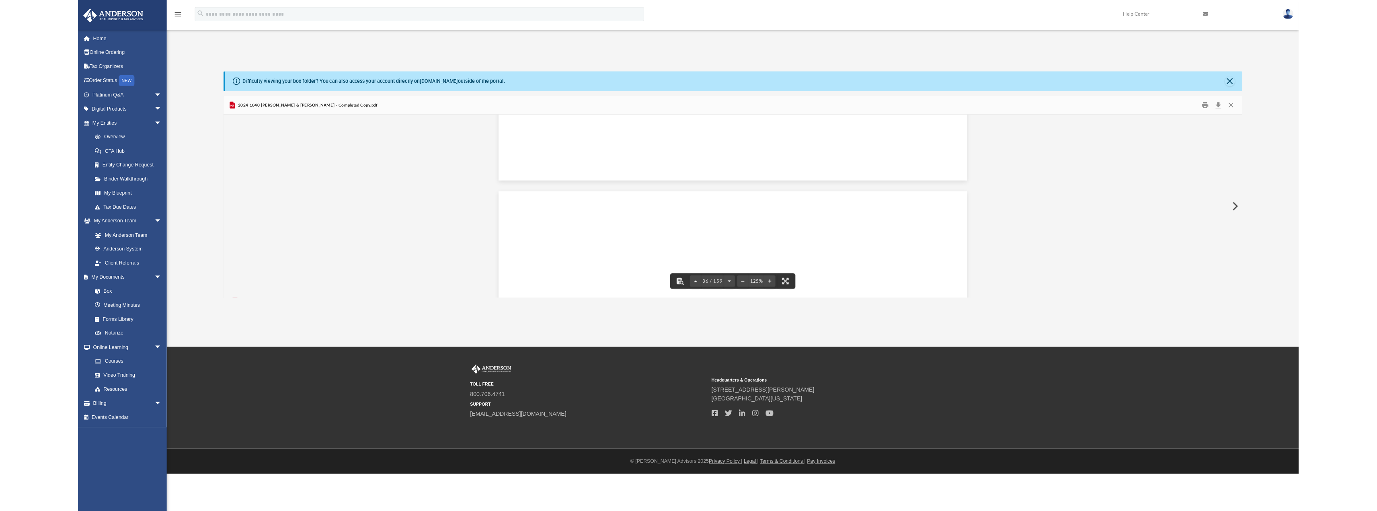
scroll to position [177, 1143]
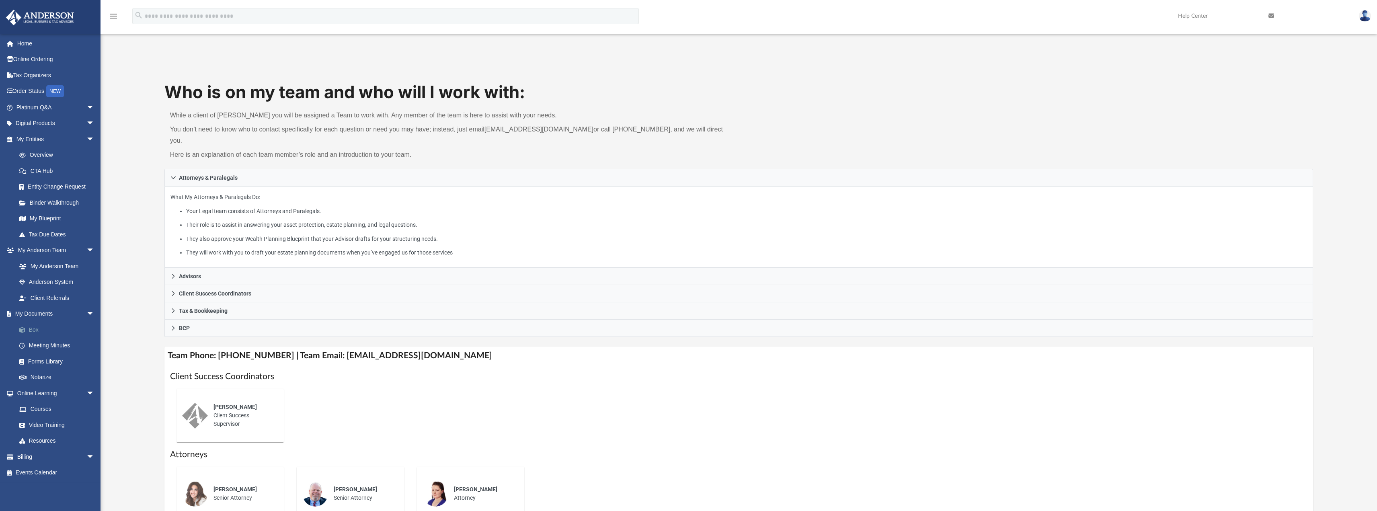
click at [38, 331] on link "Box" at bounding box center [58, 330] width 95 height 16
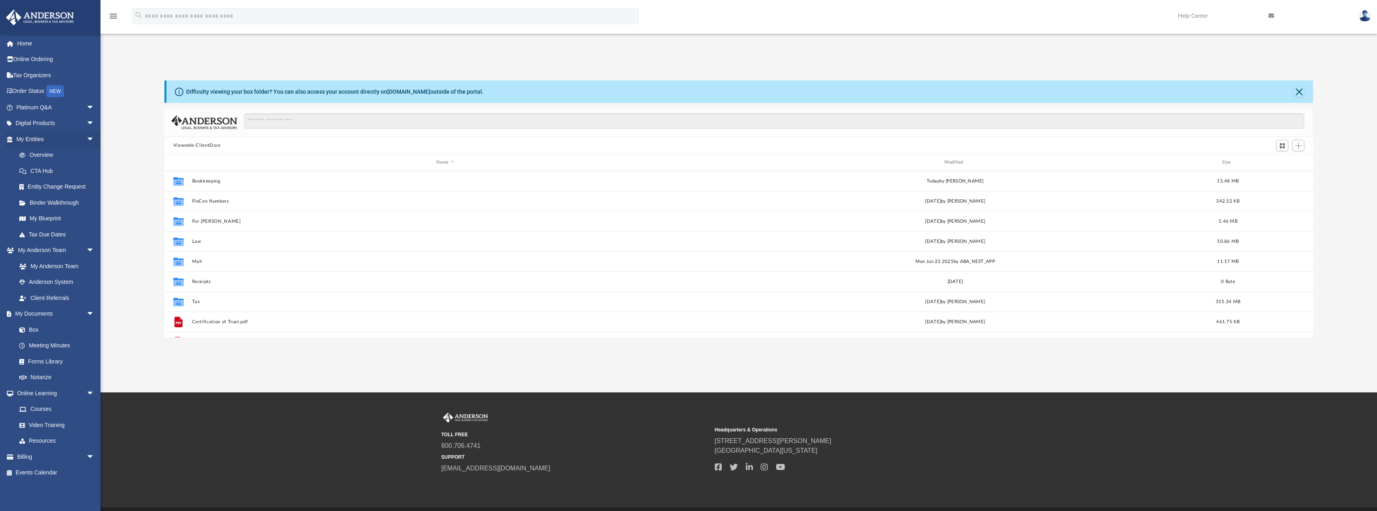
scroll to position [177, 1143]
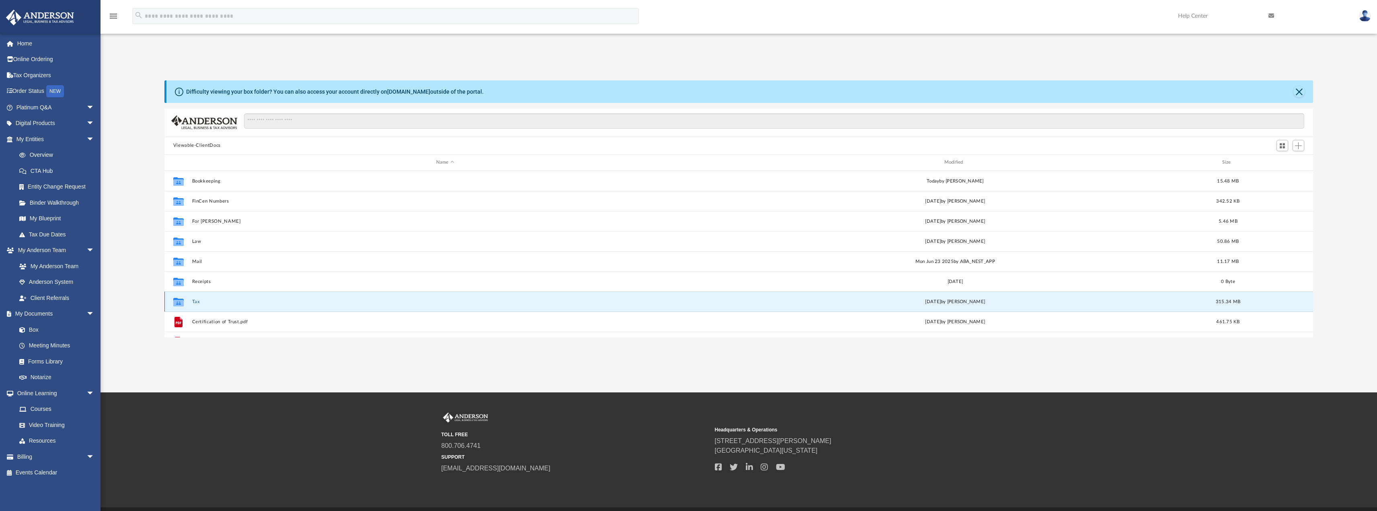
click at [196, 300] on button "Tax" at bounding box center [445, 301] width 507 height 5
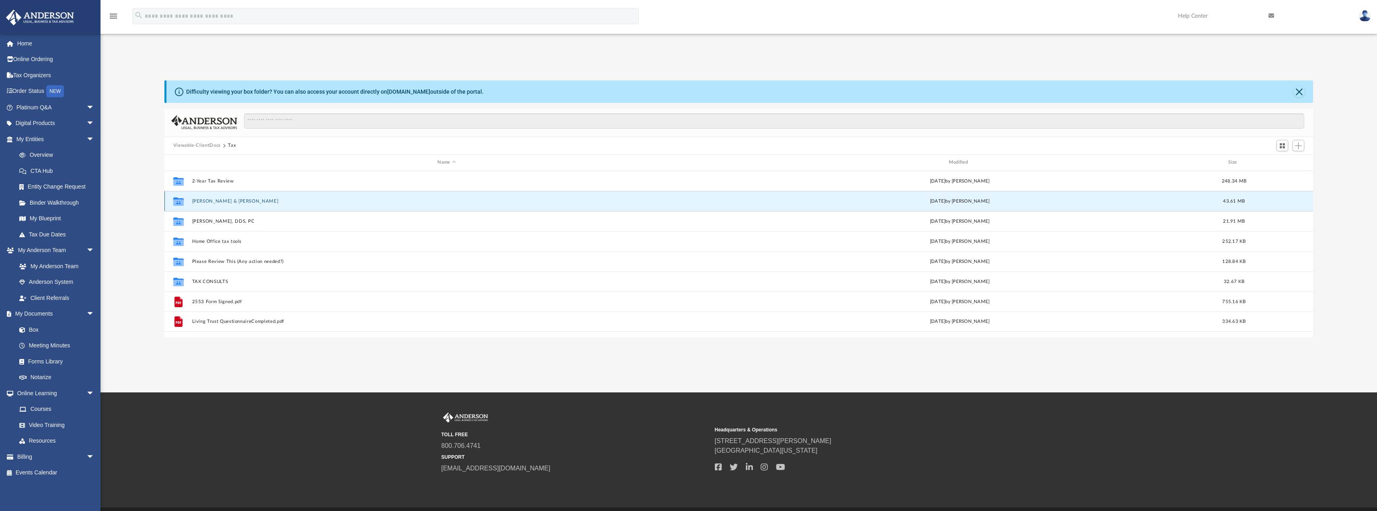
click at [222, 199] on button "[PERSON_NAME] & [PERSON_NAME]" at bounding box center [446, 200] width 509 height 5
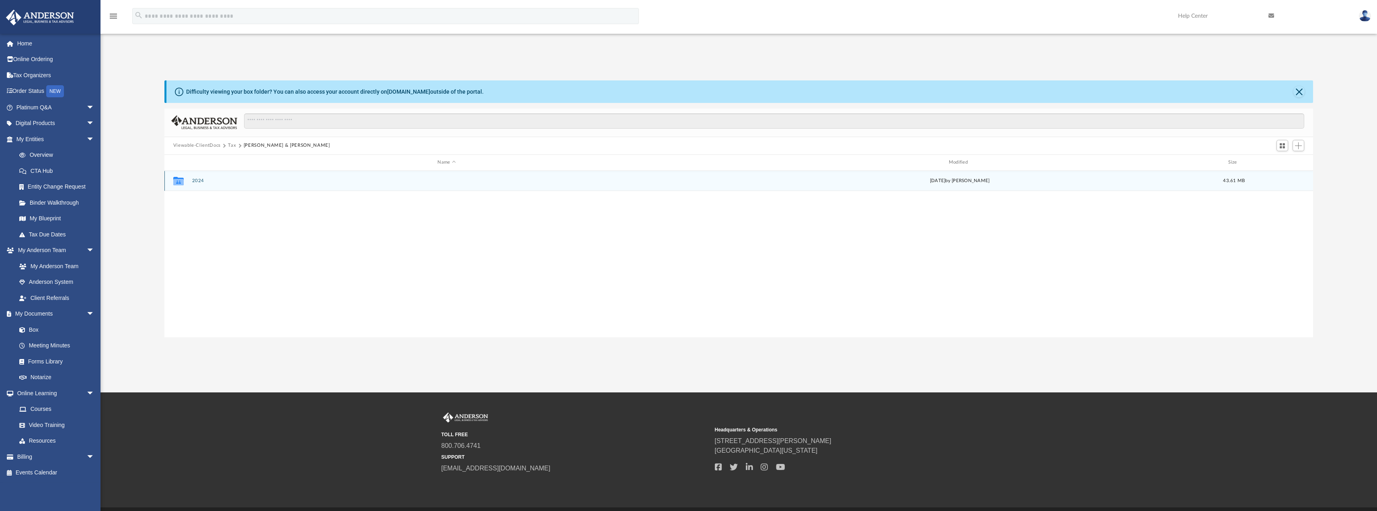
click at [194, 180] on button "2024" at bounding box center [446, 180] width 509 height 5
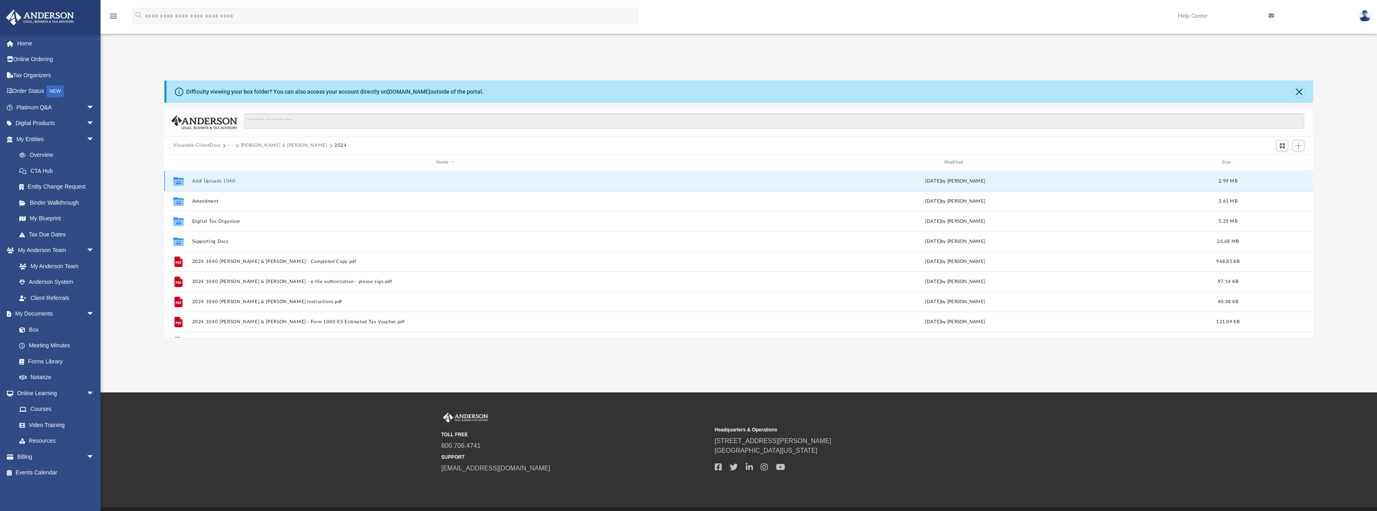
click at [230, 180] on button "Addl Uploads 1040" at bounding box center [445, 180] width 507 height 5
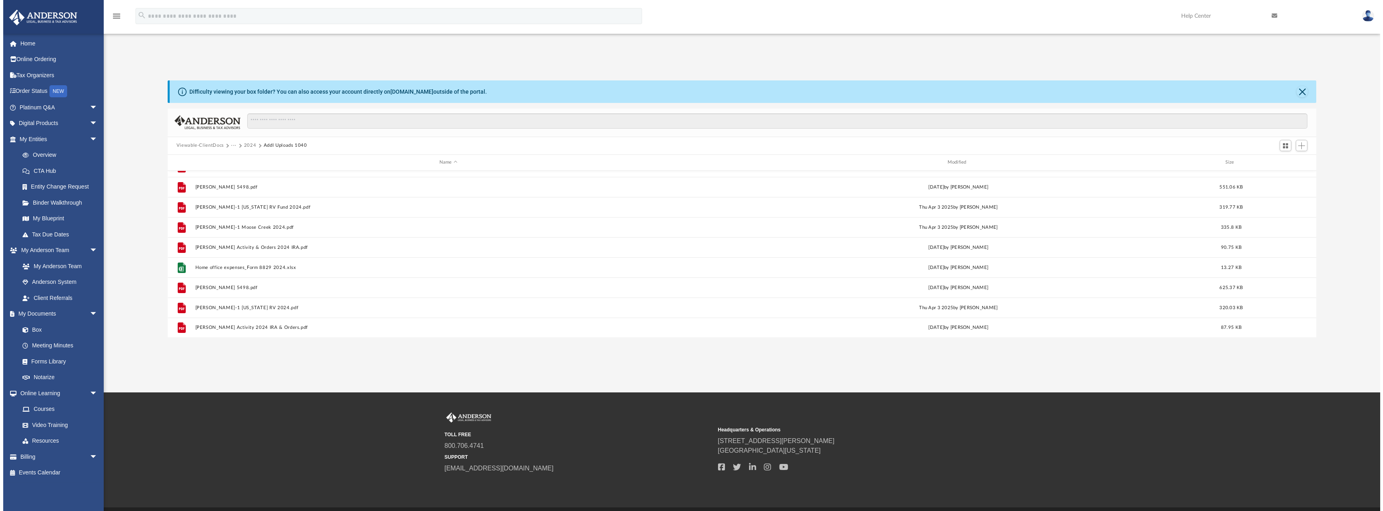
scroll to position [75, 0]
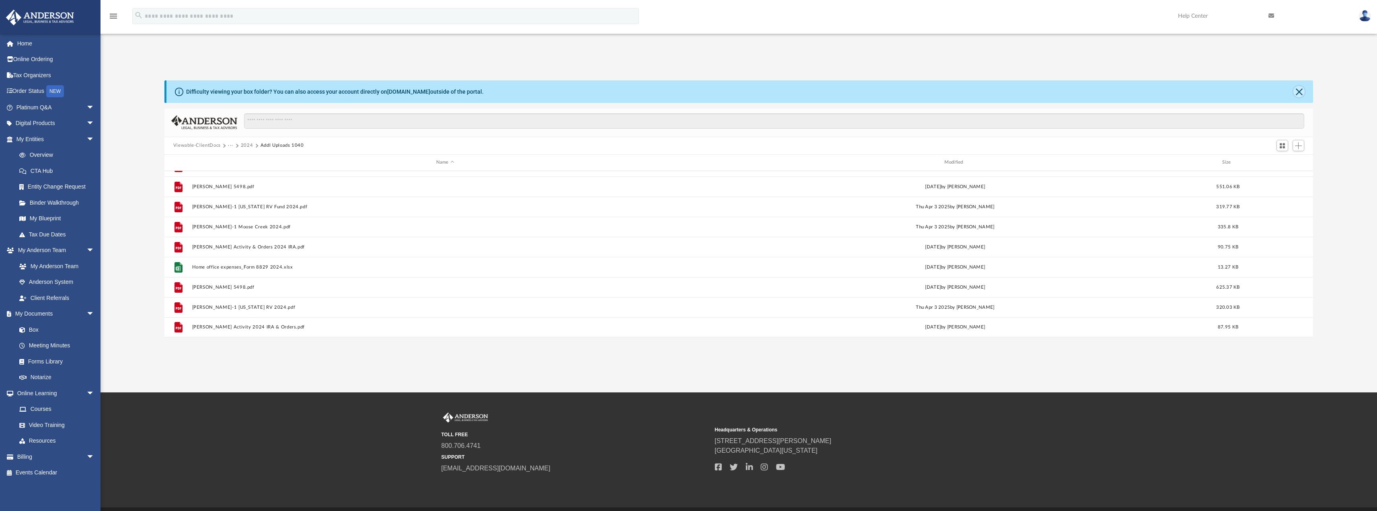
click at [1302, 91] on button "Close" at bounding box center [1299, 91] width 11 height 11
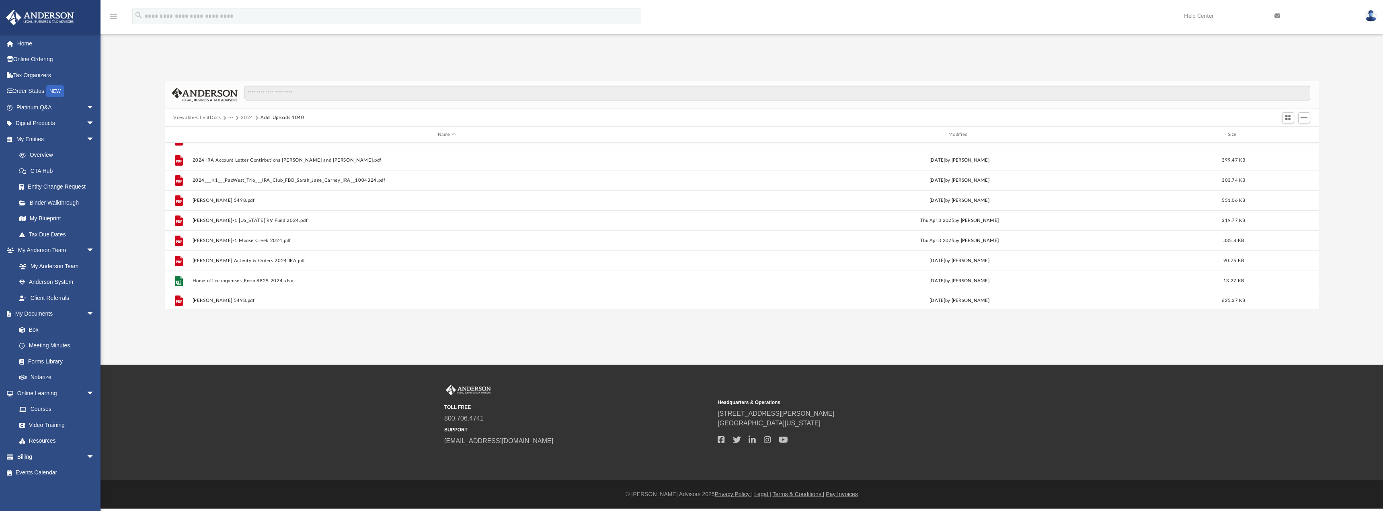
scroll to position [0, 0]
click at [246, 115] on button "2024" at bounding box center [247, 117] width 12 height 7
click at [1236, 233] on span "968.85 KB" at bounding box center [1233, 233] width 23 height 4
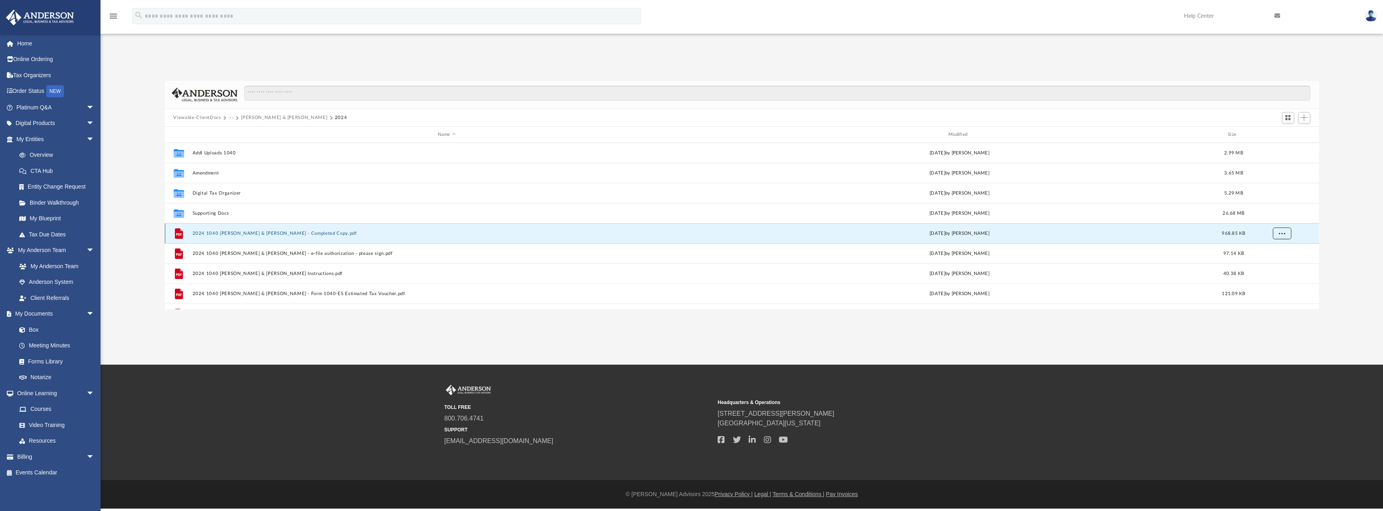
click at [1275, 232] on button "More options" at bounding box center [1282, 234] width 18 height 12
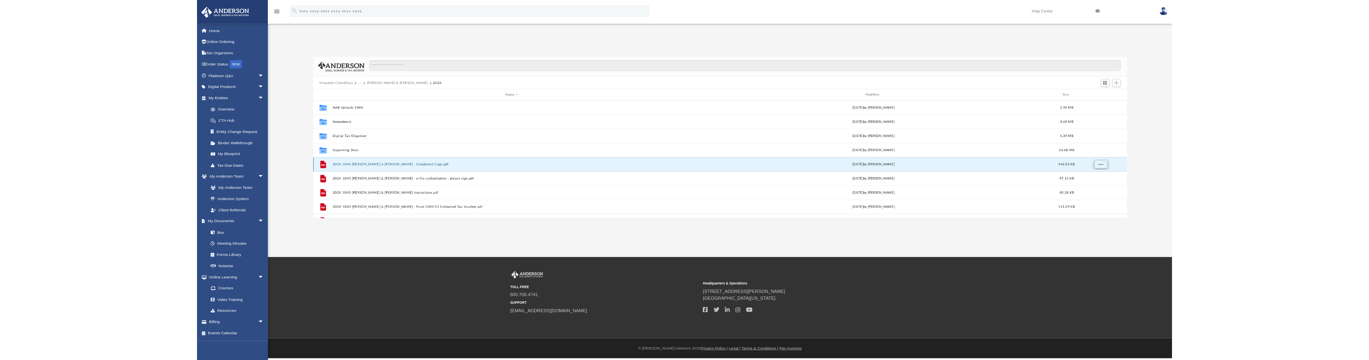
scroll to position [177, 1148]
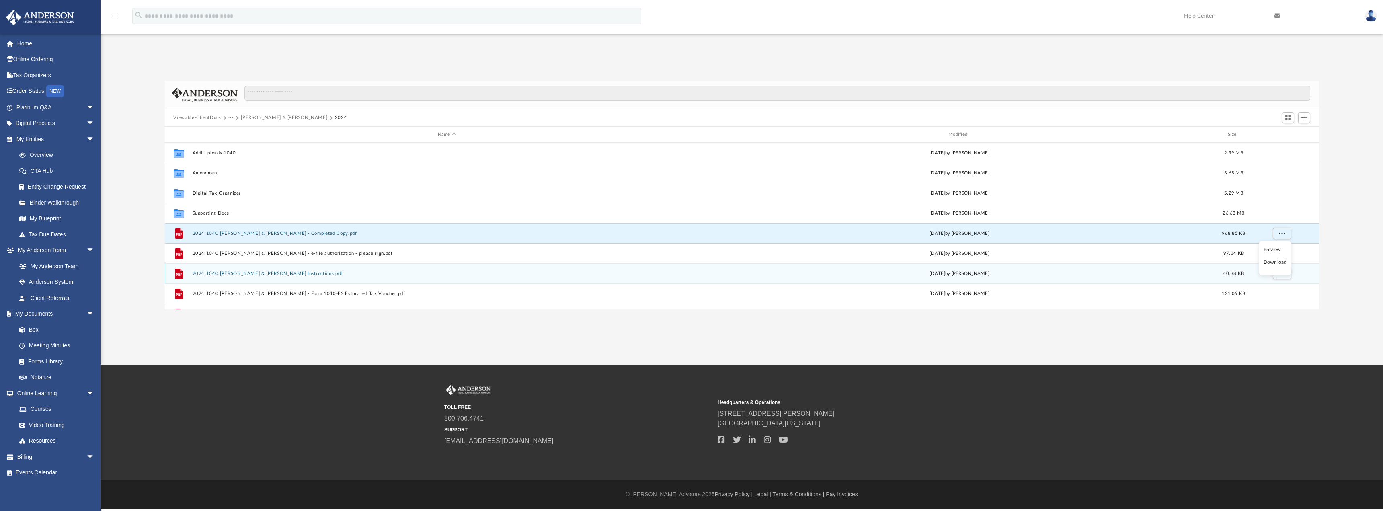
click at [1272, 265] on li "Download" at bounding box center [1275, 262] width 23 height 8
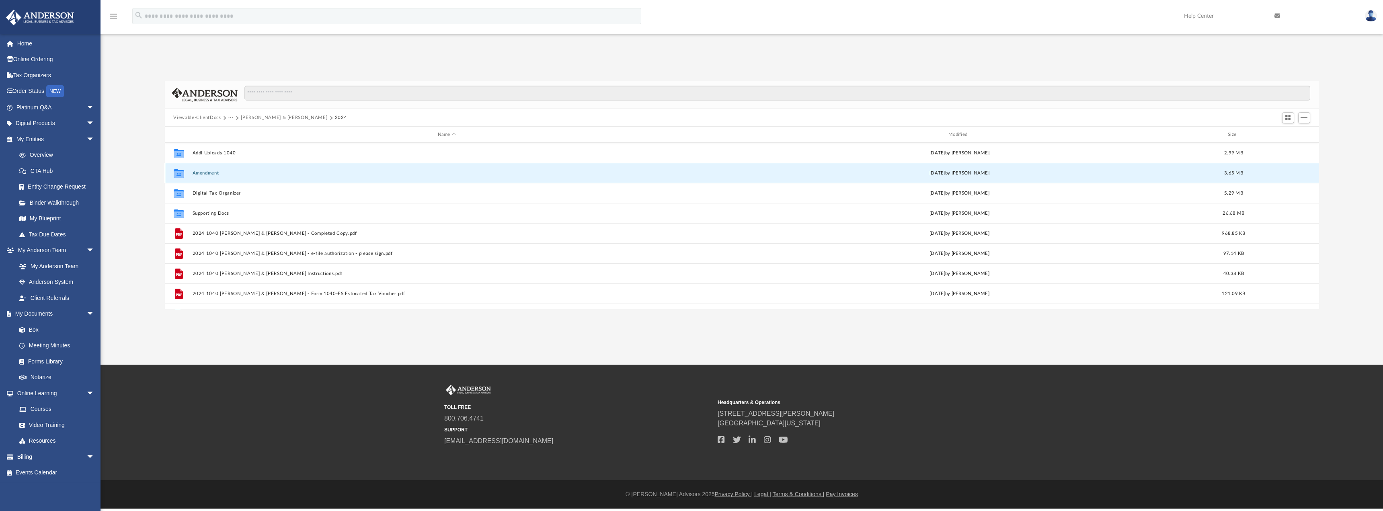
click at [202, 172] on button "Amendment" at bounding box center [446, 172] width 509 height 5
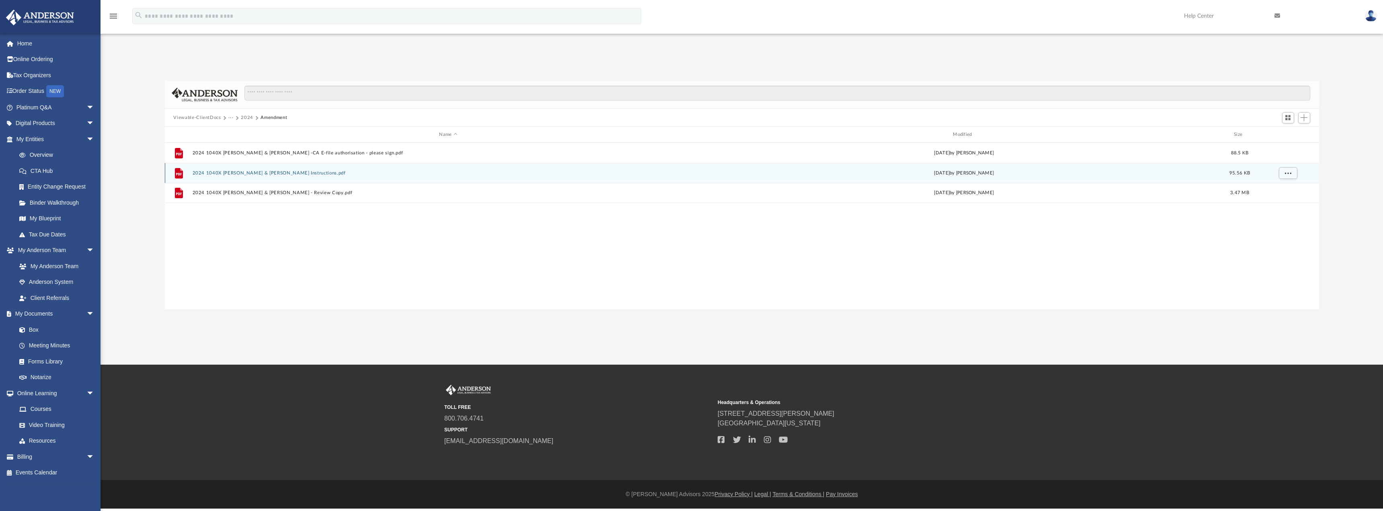
click at [202, 172] on button "2024 1040X Carney, Christopher & Sarah - Filing Instructions.pdf" at bounding box center [448, 172] width 512 height 5
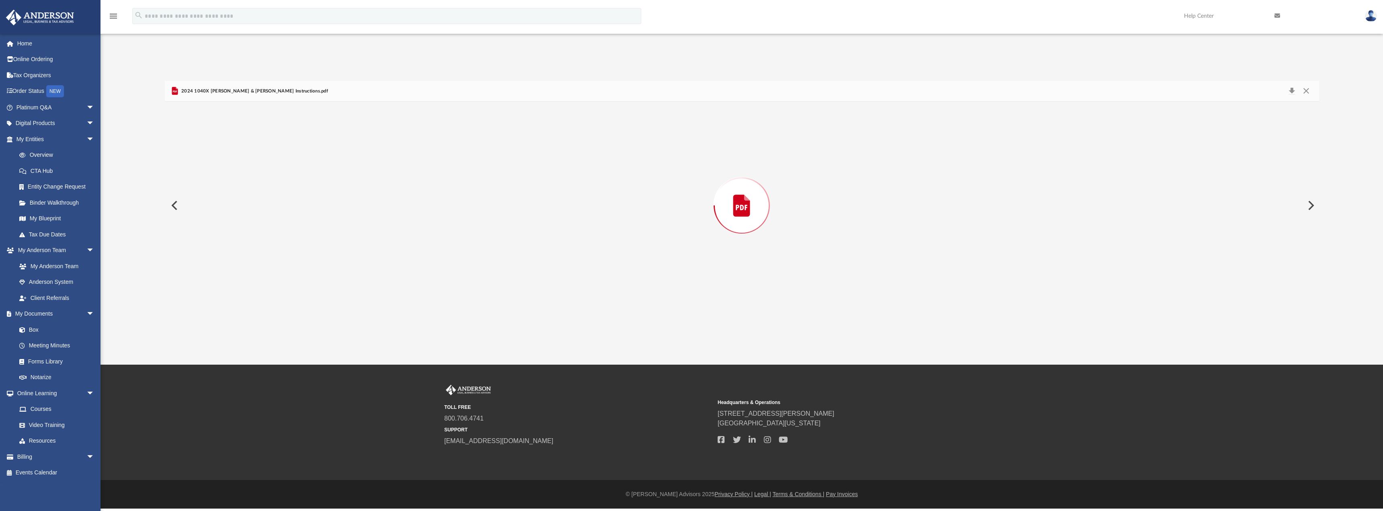
scroll to position [1152, 0]
click at [1305, 90] on button "Close" at bounding box center [1306, 91] width 14 height 12
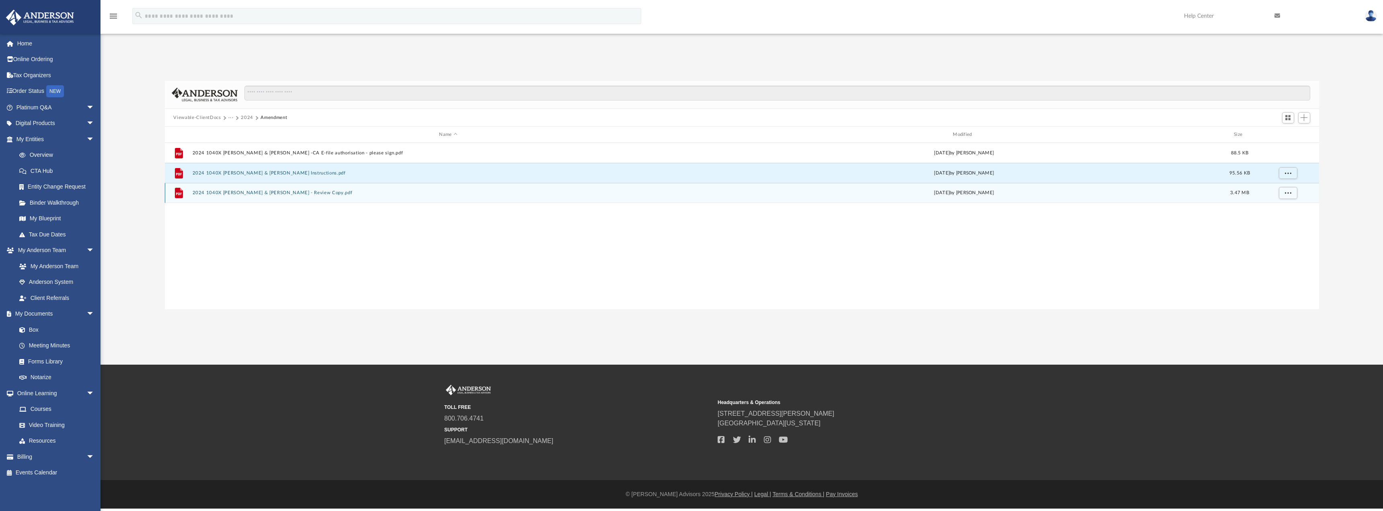
click at [299, 192] on button "2024 1040X Carney, Christopher & Sarah - Review Copy.pdf" at bounding box center [448, 193] width 512 height 5
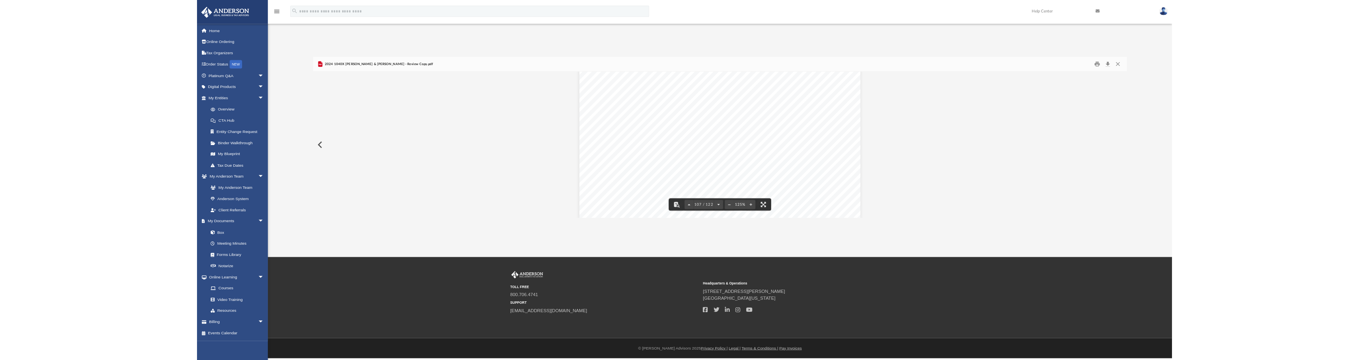
scroll to position [60936, 0]
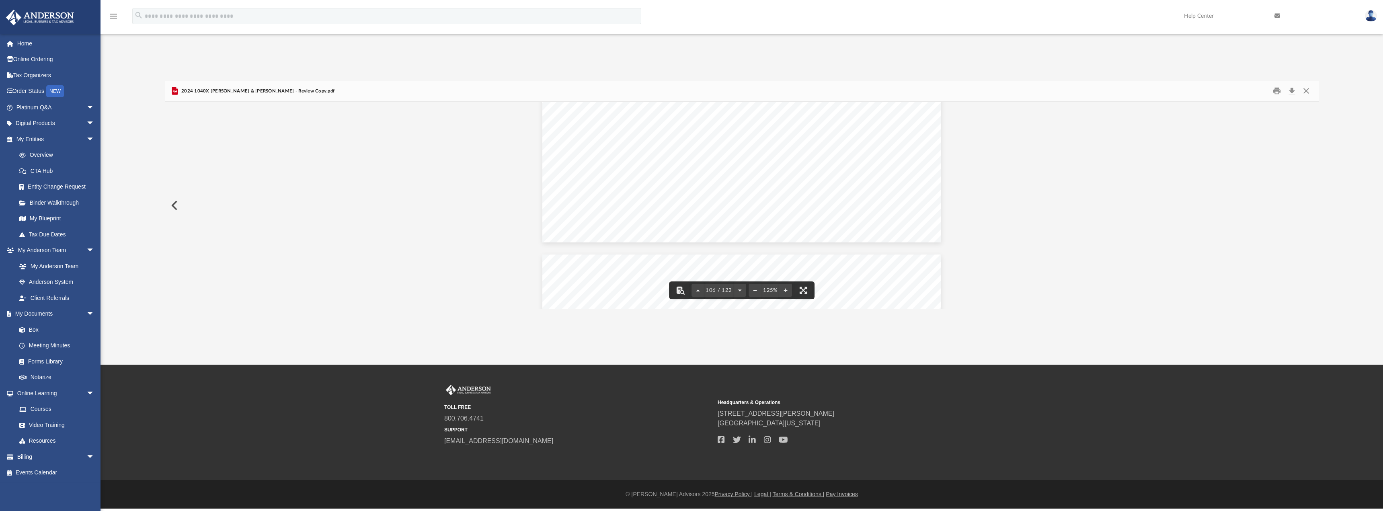
click at [269, 92] on span "2024 1040X Carney, Christopher & Sarah - Review Copy.pdf" at bounding box center [257, 91] width 155 height 7
click at [1291, 92] on button "Download" at bounding box center [1292, 91] width 14 height 12
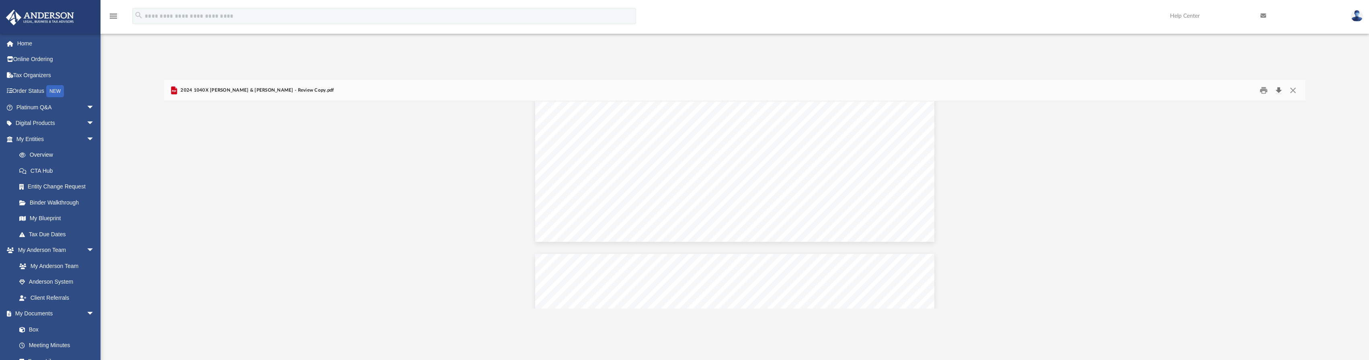
scroll to position [60506, 0]
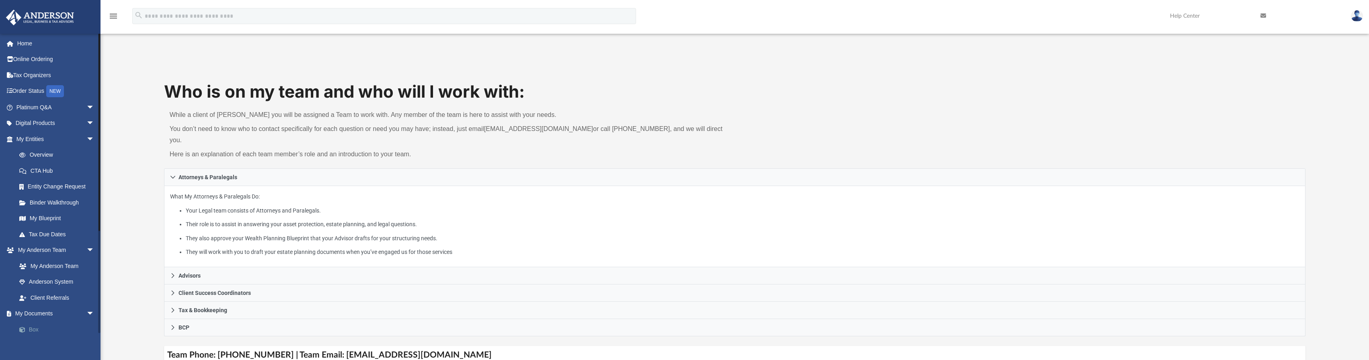
click at [41, 331] on link "Box" at bounding box center [58, 330] width 95 height 16
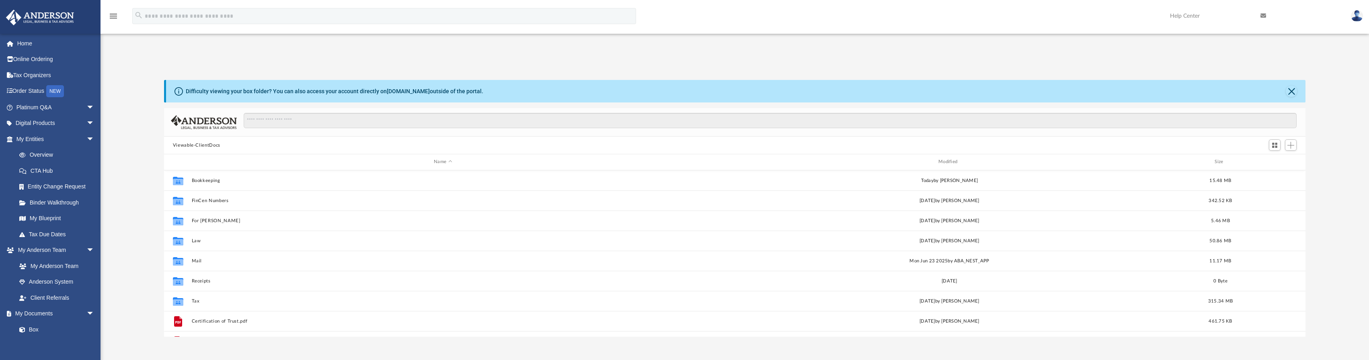
scroll to position [177, 1135]
click at [23, 42] on link "Home" at bounding box center [56, 43] width 101 height 16
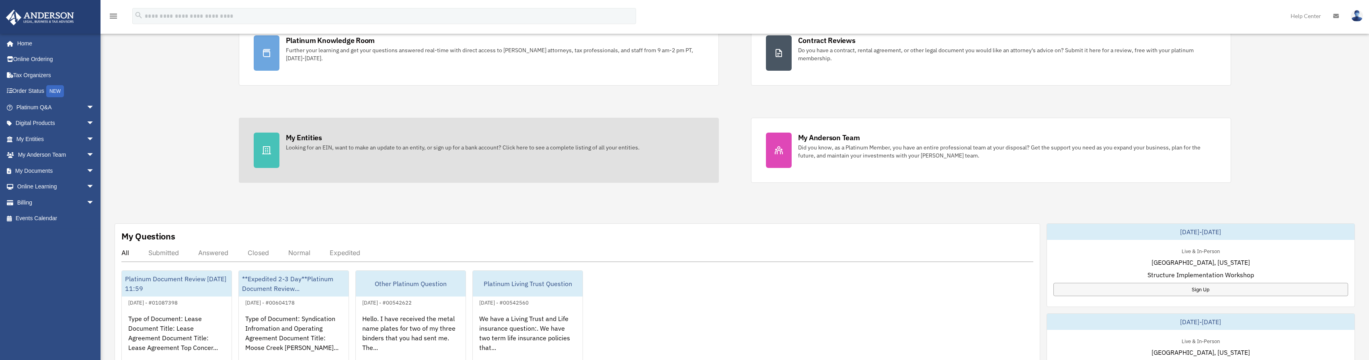
scroll to position [161, 0]
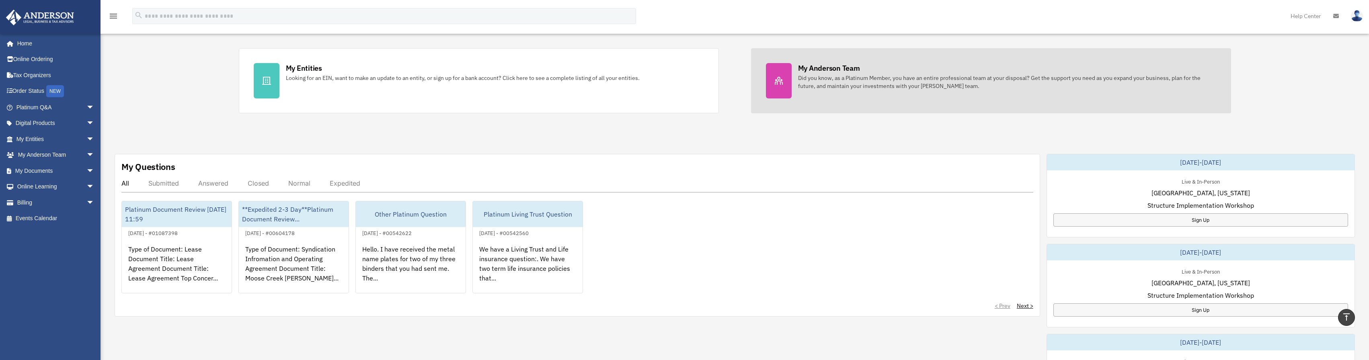
click at [839, 67] on div "My Anderson Team" at bounding box center [829, 68] width 62 height 10
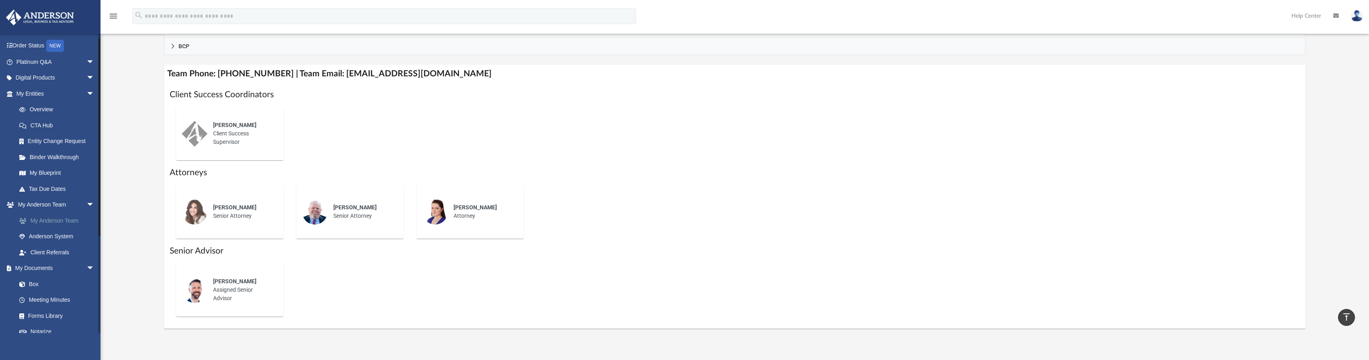
scroll to position [121, 0]
click at [34, 207] on link "Box" at bounding box center [58, 209] width 95 height 16
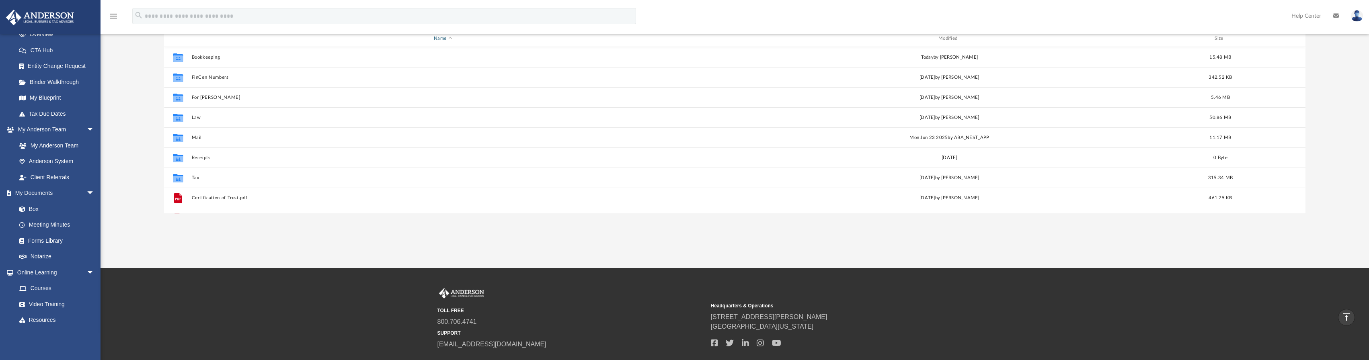
scroll to position [14, 0]
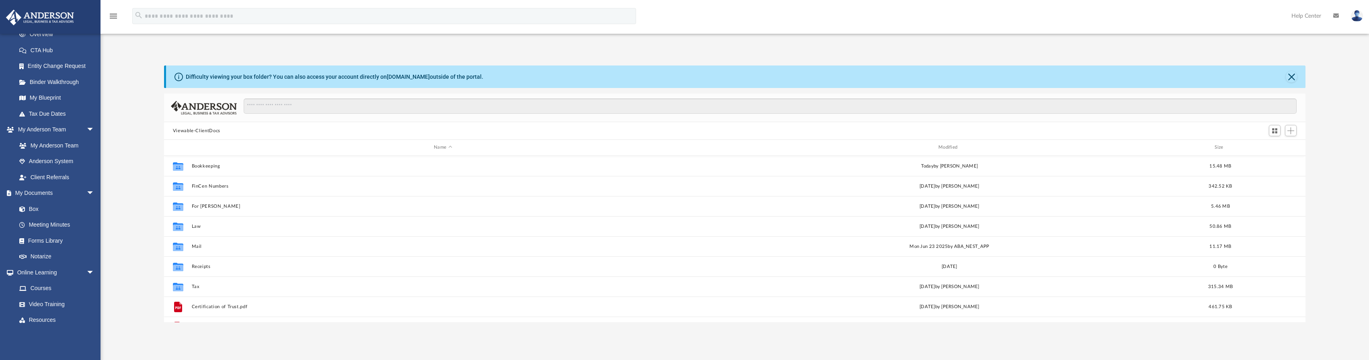
scroll to position [281, 0]
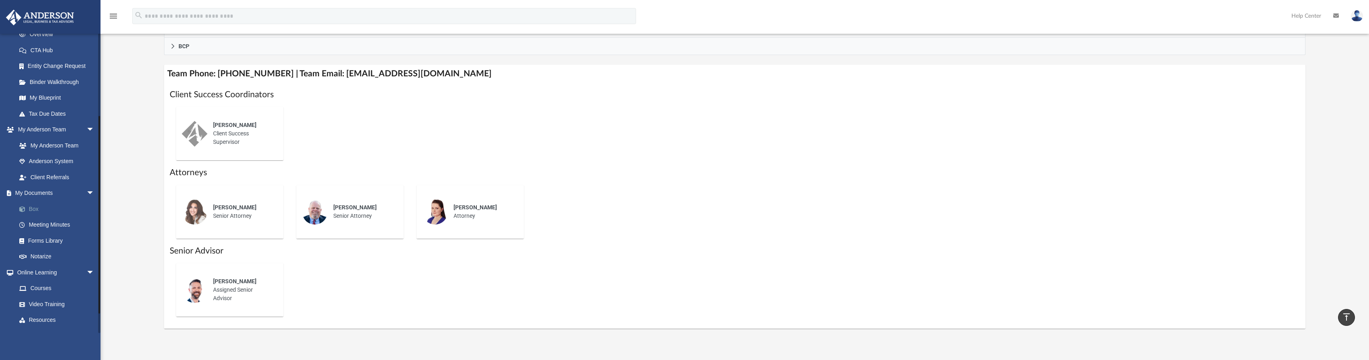
click at [39, 211] on link "Box" at bounding box center [58, 209] width 95 height 16
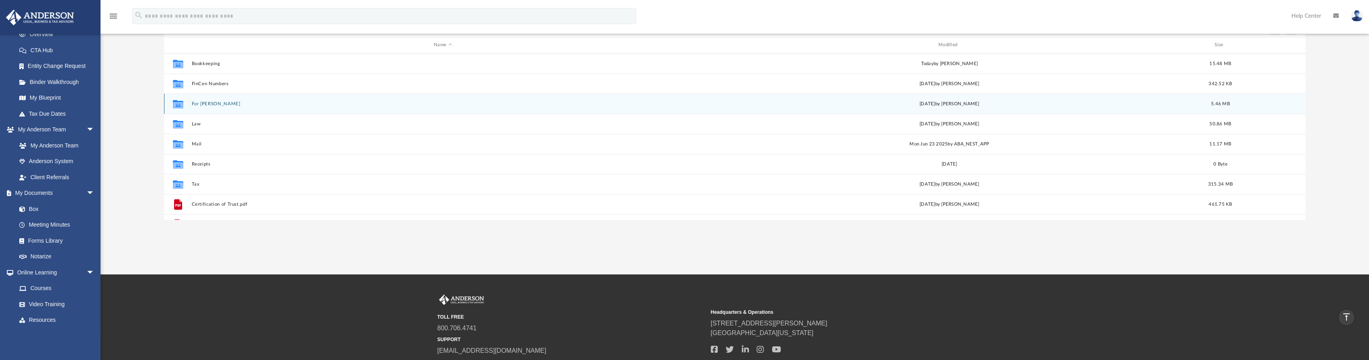
scroll to position [55, 0]
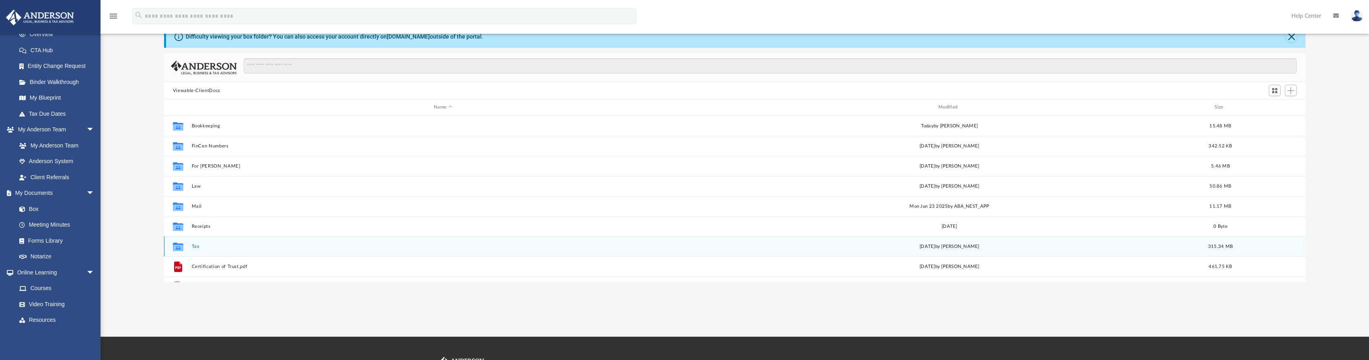
click at [199, 246] on button "Tax" at bounding box center [442, 246] width 503 height 5
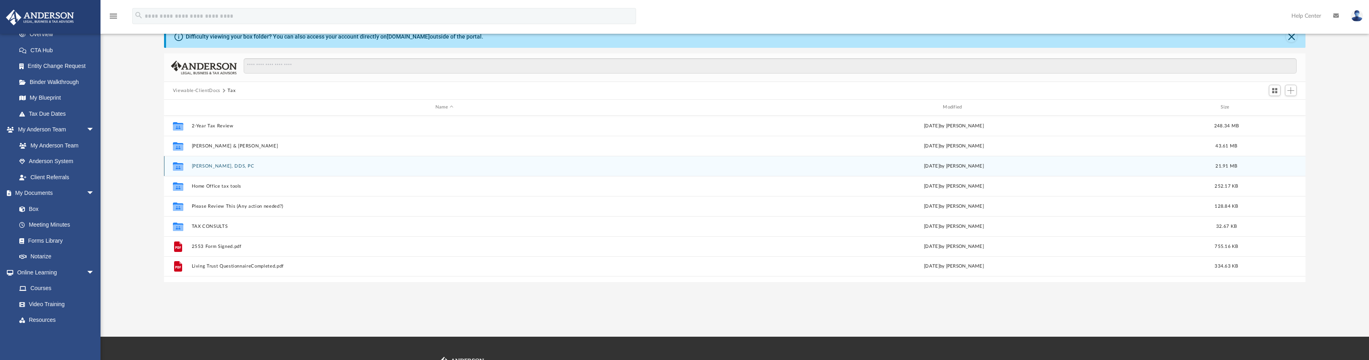
click at [237, 167] on button "[PERSON_NAME], DDS, PC" at bounding box center [444, 166] width 506 height 5
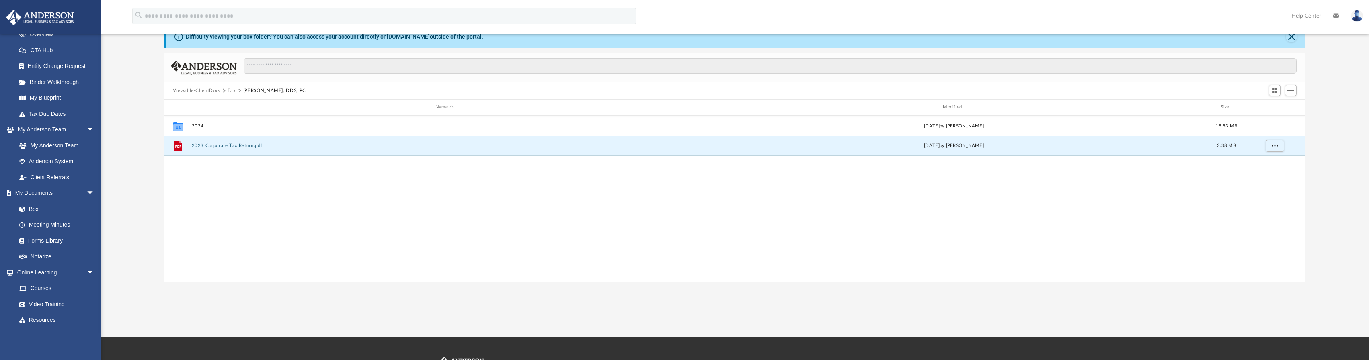
click at [231, 145] on button "2023 Corporate Tax Return.pdf" at bounding box center [444, 145] width 506 height 5
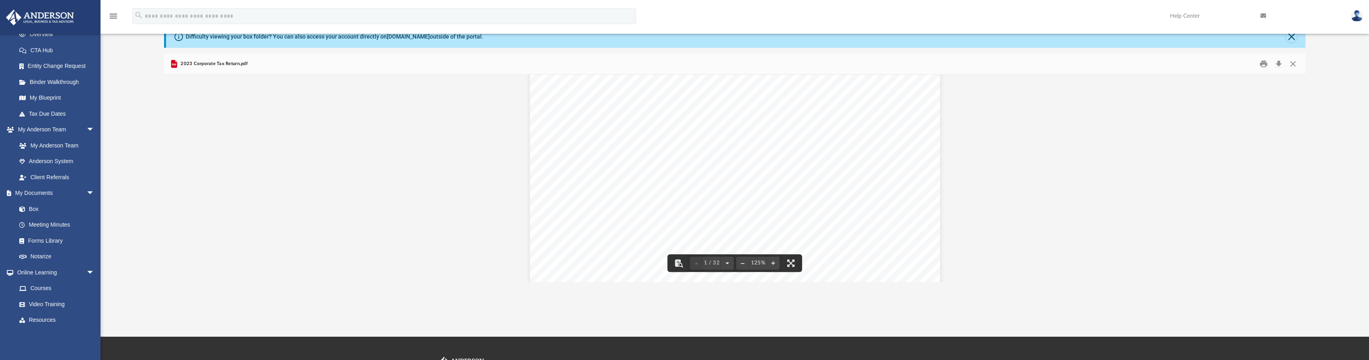
scroll to position [261, 0]
click at [1281, 63] on button "Download" at bounding box center [1278, 64] width 14 height 12
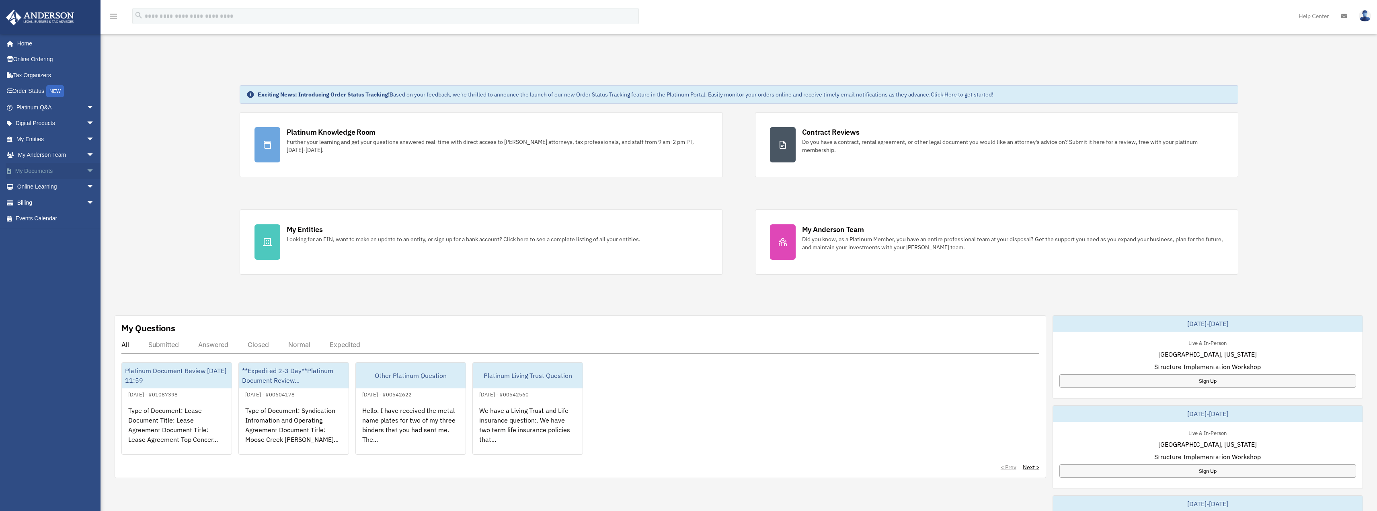
click at [86, 174] on span "arrow_drop_down" at bounding box center [94, 171] width 16 height 16
click at [38, 182] on link "Box" at bounding box center [58, 187] width 95 height 16
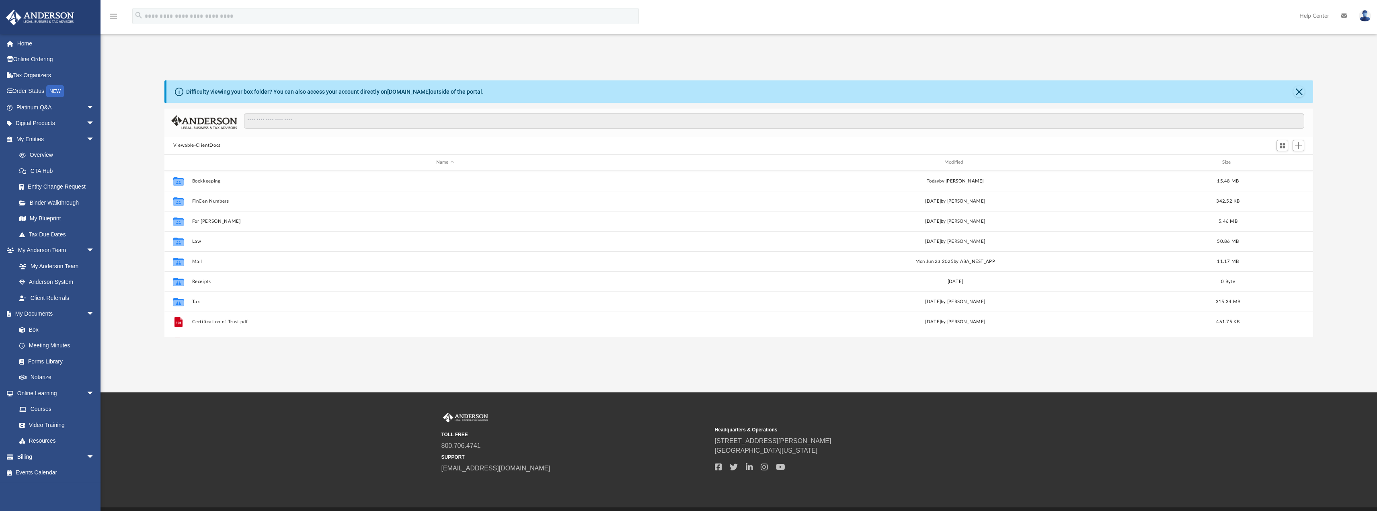
scroll to position [177, 1143]
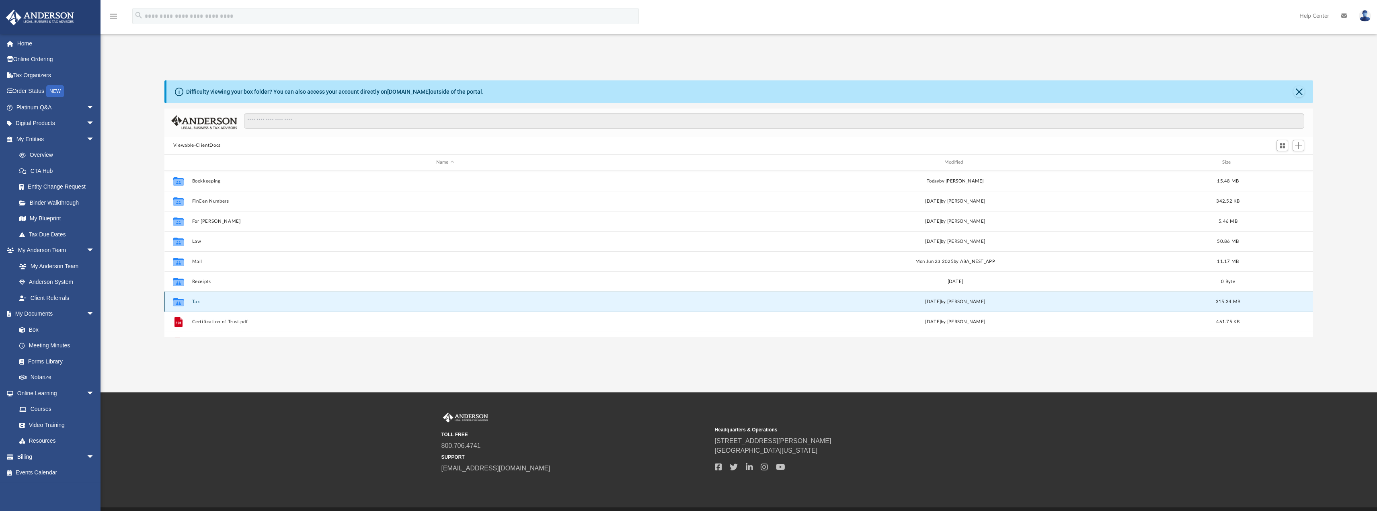
click at [196, 303] on button "Tax" at bounding box center [445, 301] width 507 height 5
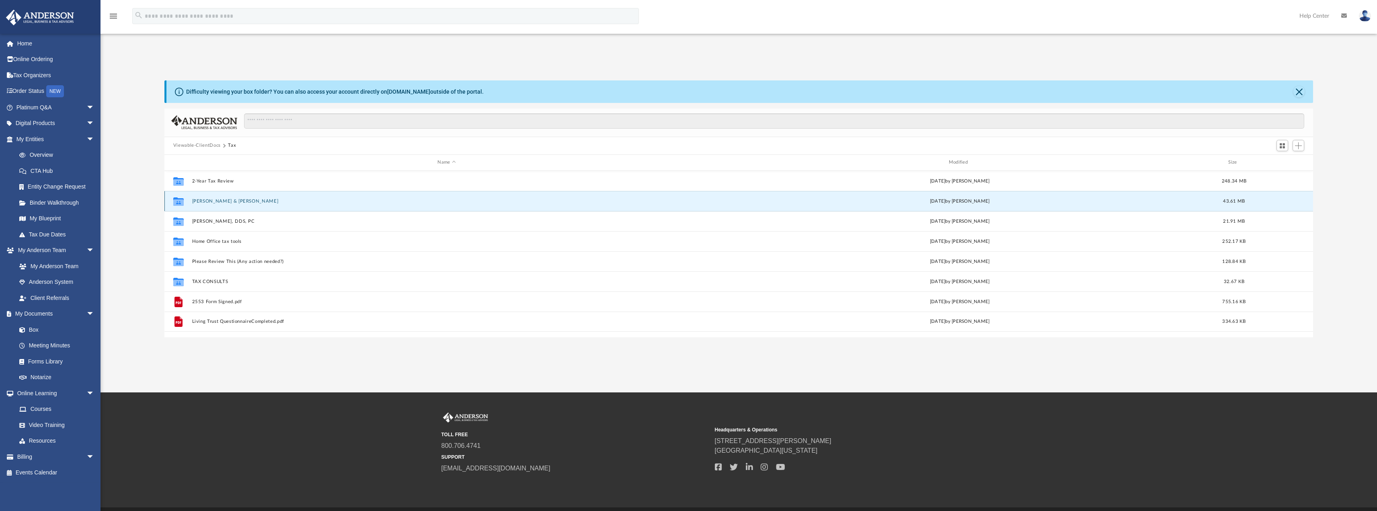
click at [197, 201] on button "Carney, Christopher & Sarah" at bounding box center [446, 200] width 509 height 5
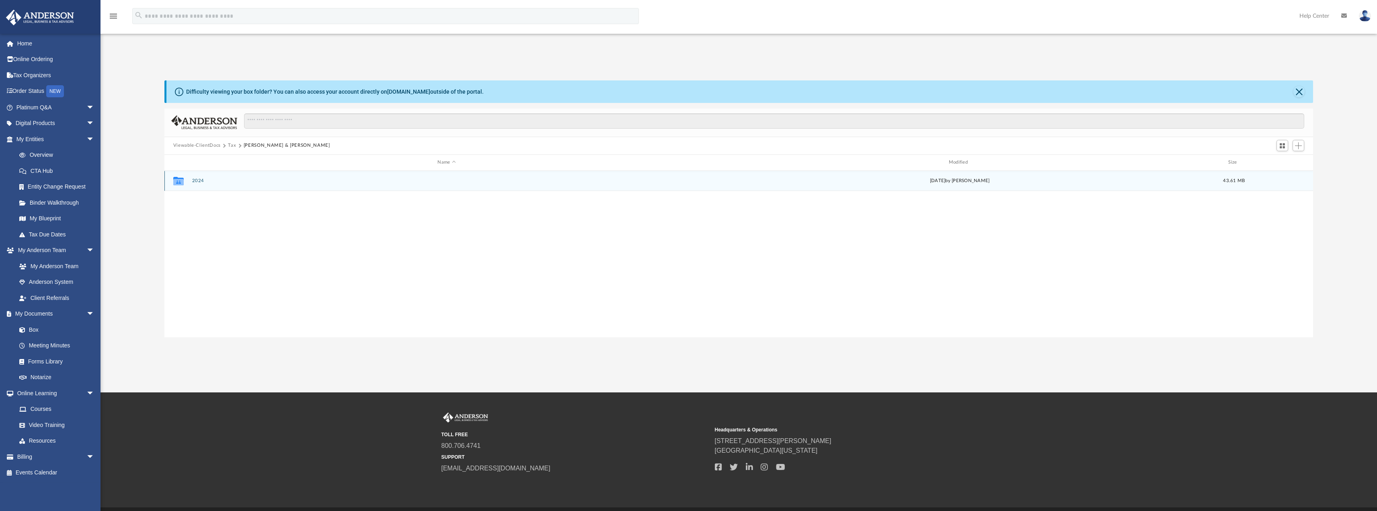
click at [196, 182] on button "2024" at bounding box center [446, 180] width 509 height 5
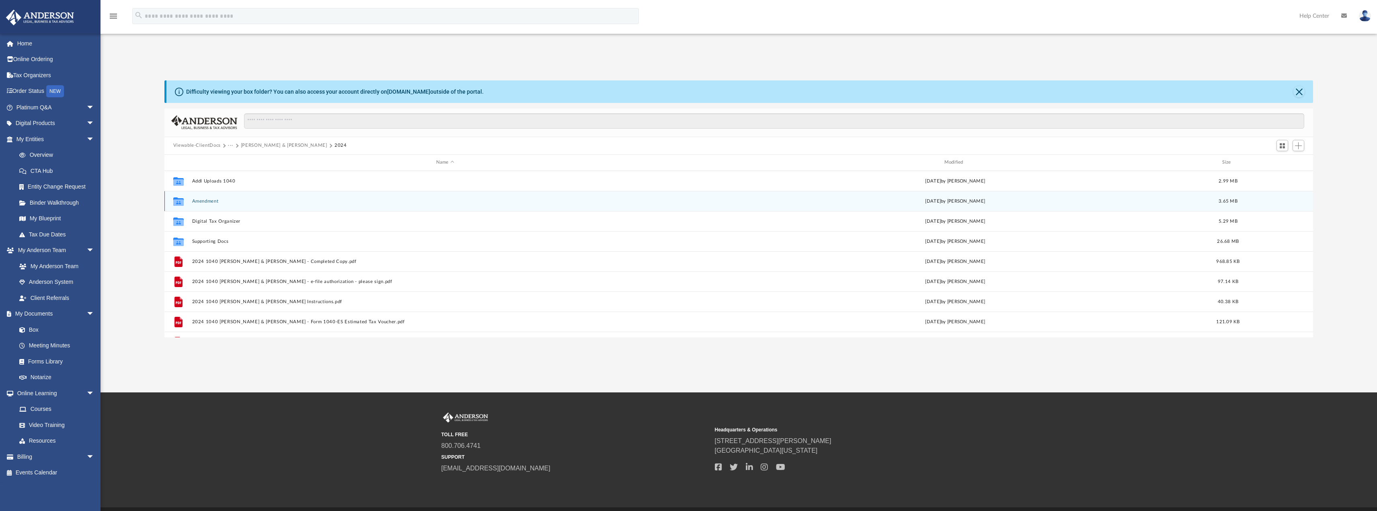
click at [195, 201] on button "Amendment" at bounding box center [445, 200] width 507 height 5
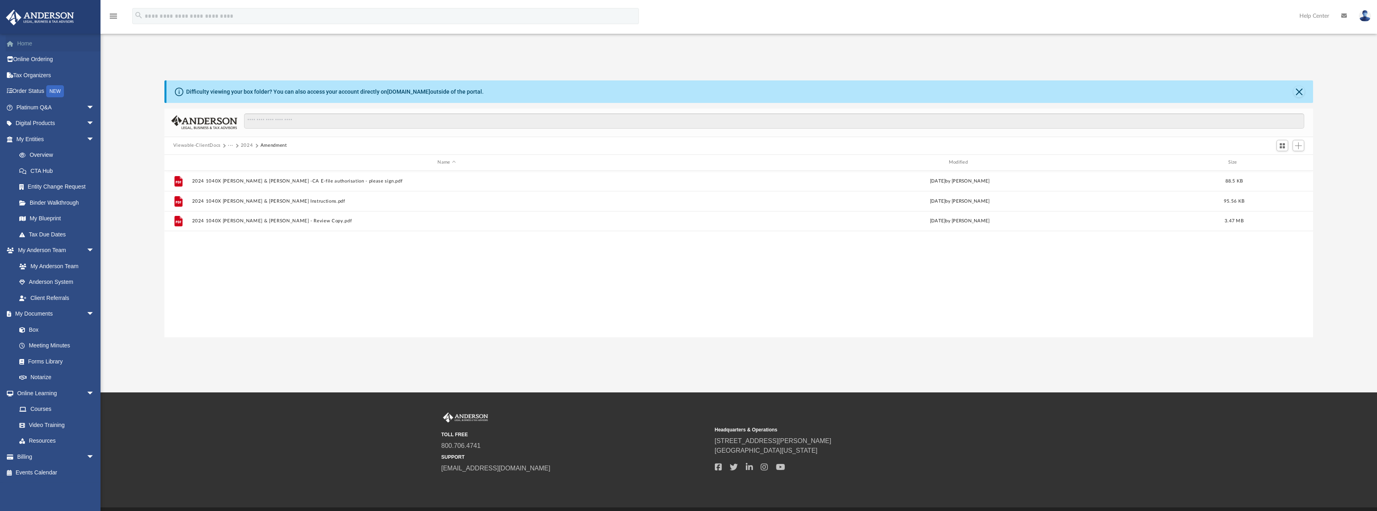
click at [21, 41] on link "Home" at bounding box center [56, 43] width 101 height 16
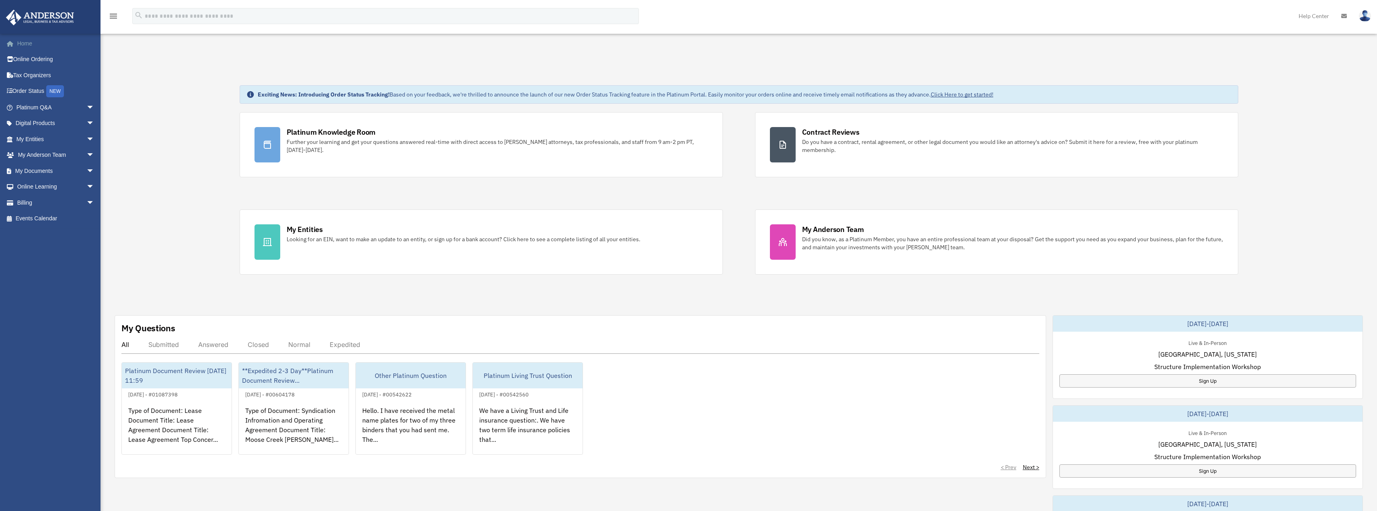
click at [35, 41] on link "Home" at bounding box center [56, 43] width 101 height 16
click at [33, 41] on link "Home" at bounding box center [56, 43] width 101 height 16
click at [55, 152] on link "My [PERSON_NAME] Team arrow_drop_down" at bounding box center [56, 155] width 101 height 16
